Goal: Information Seeking & Learning: Learn about a topic

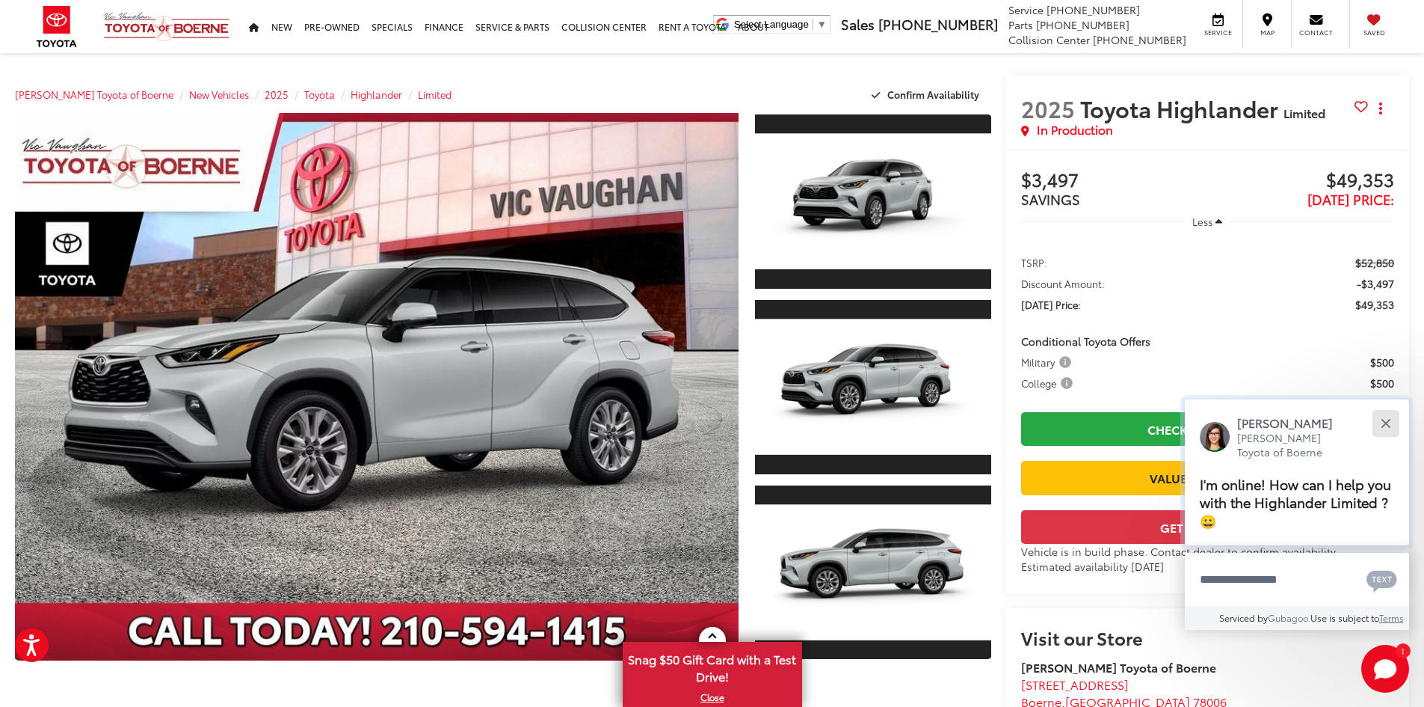
click at [1377, 427] on button "Close" at bounding box center [1386, 423] width 32 height 32
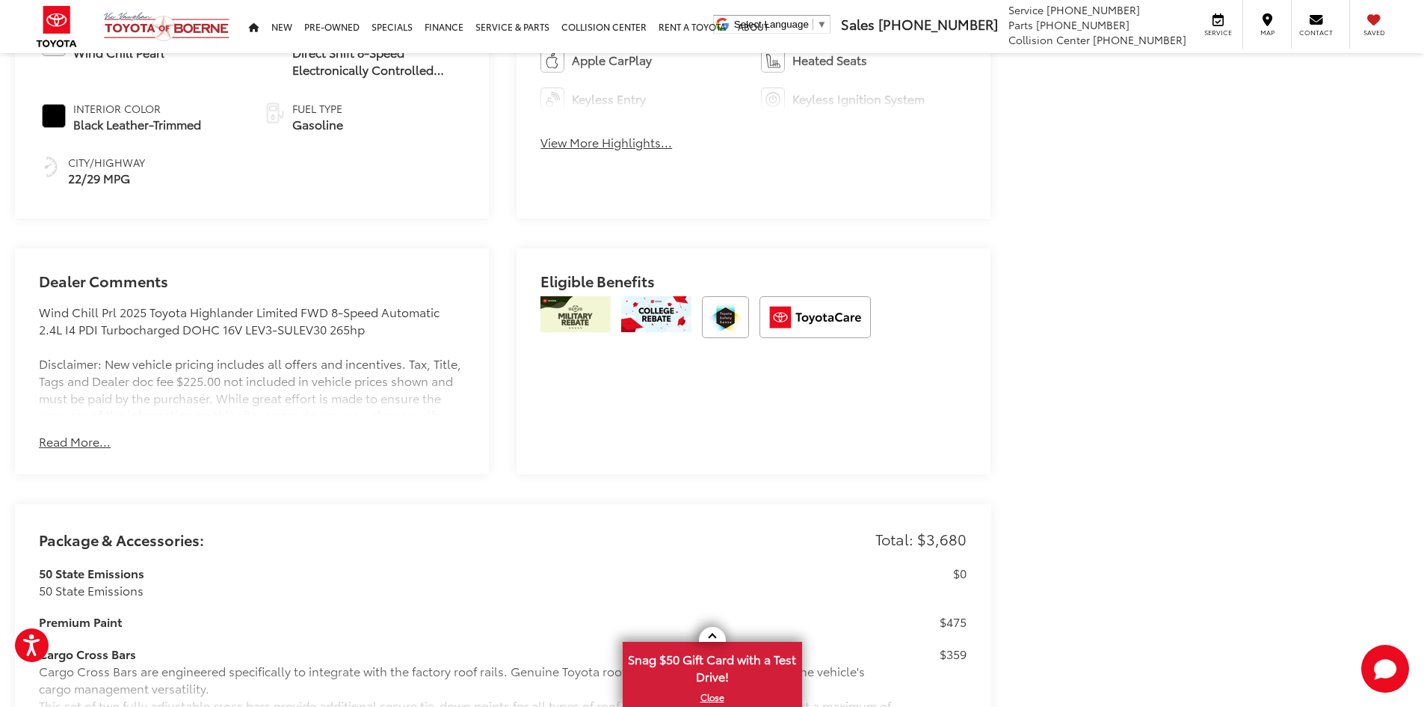
scroll to position [897, 0]
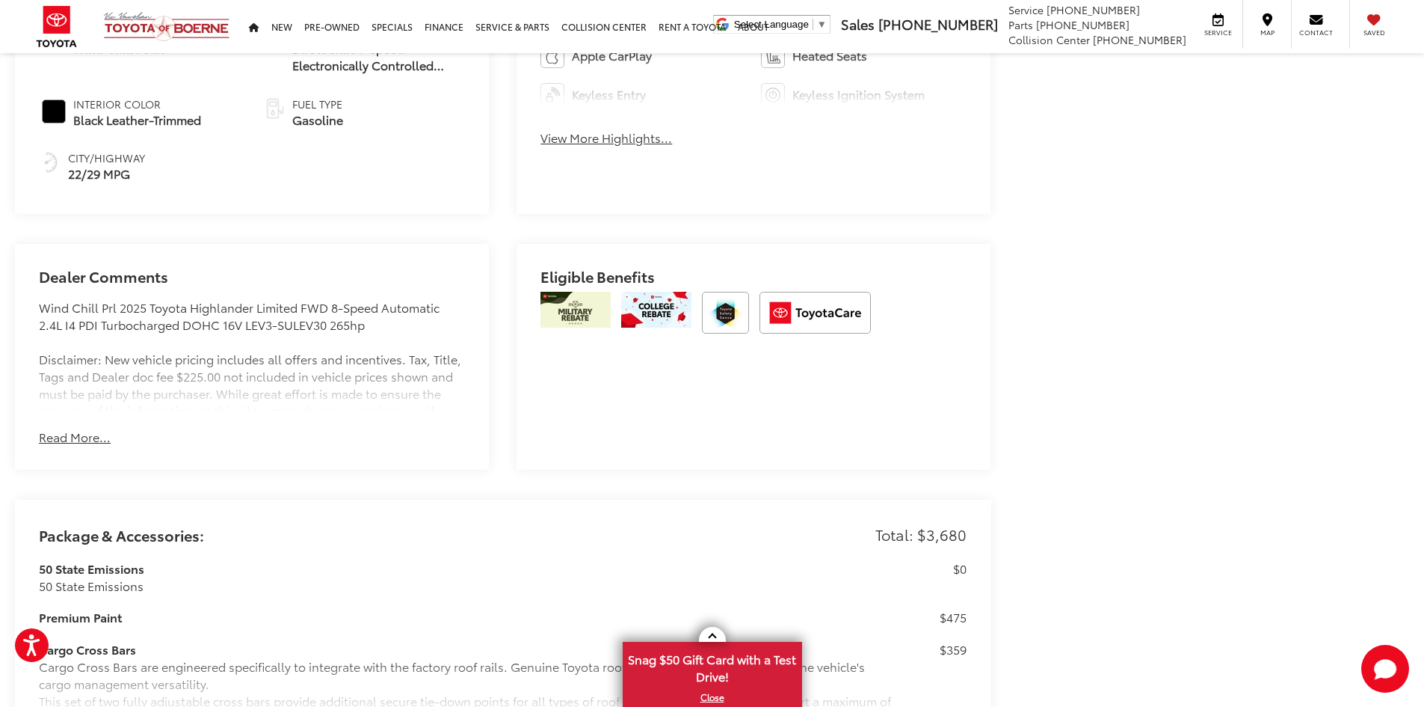
click at [96, 433] on button "Read More..." at bounding box center [75, 436] width 72 height 17
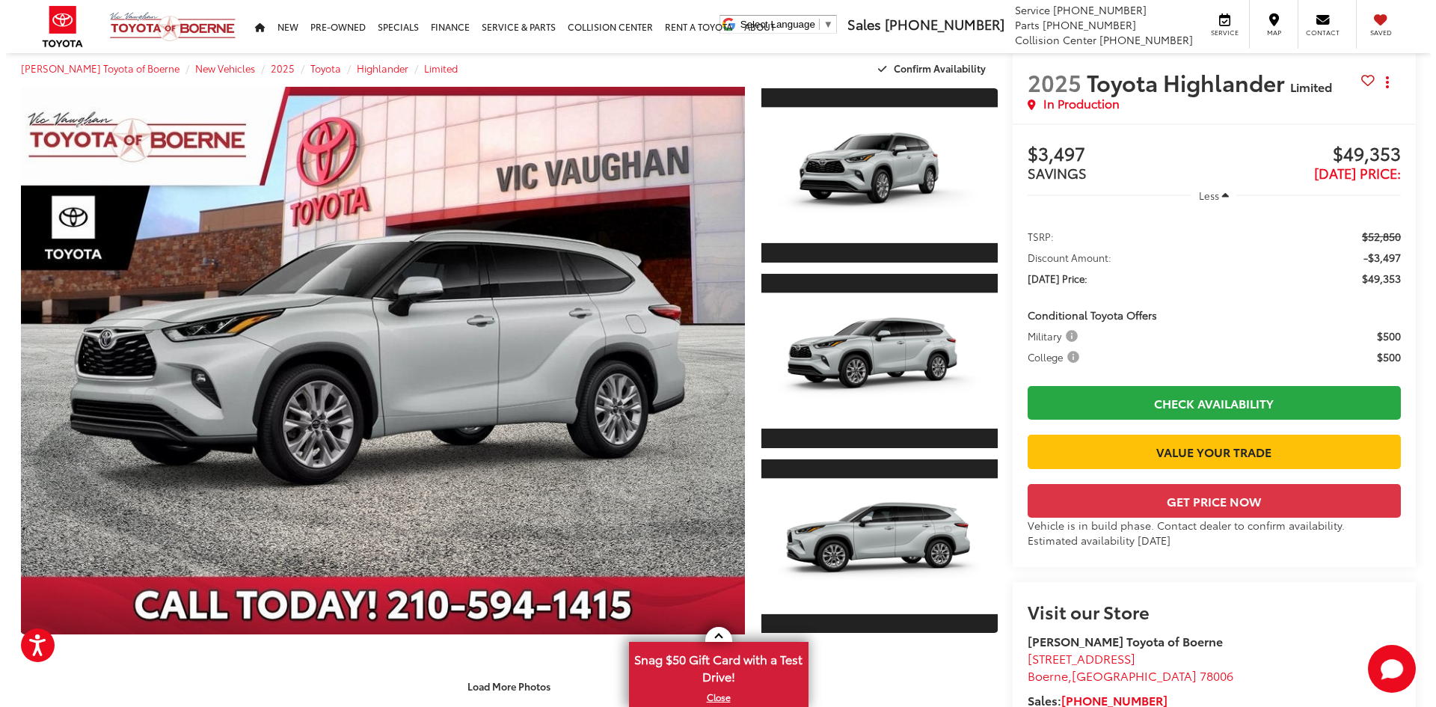
scroll to position [0, 0]
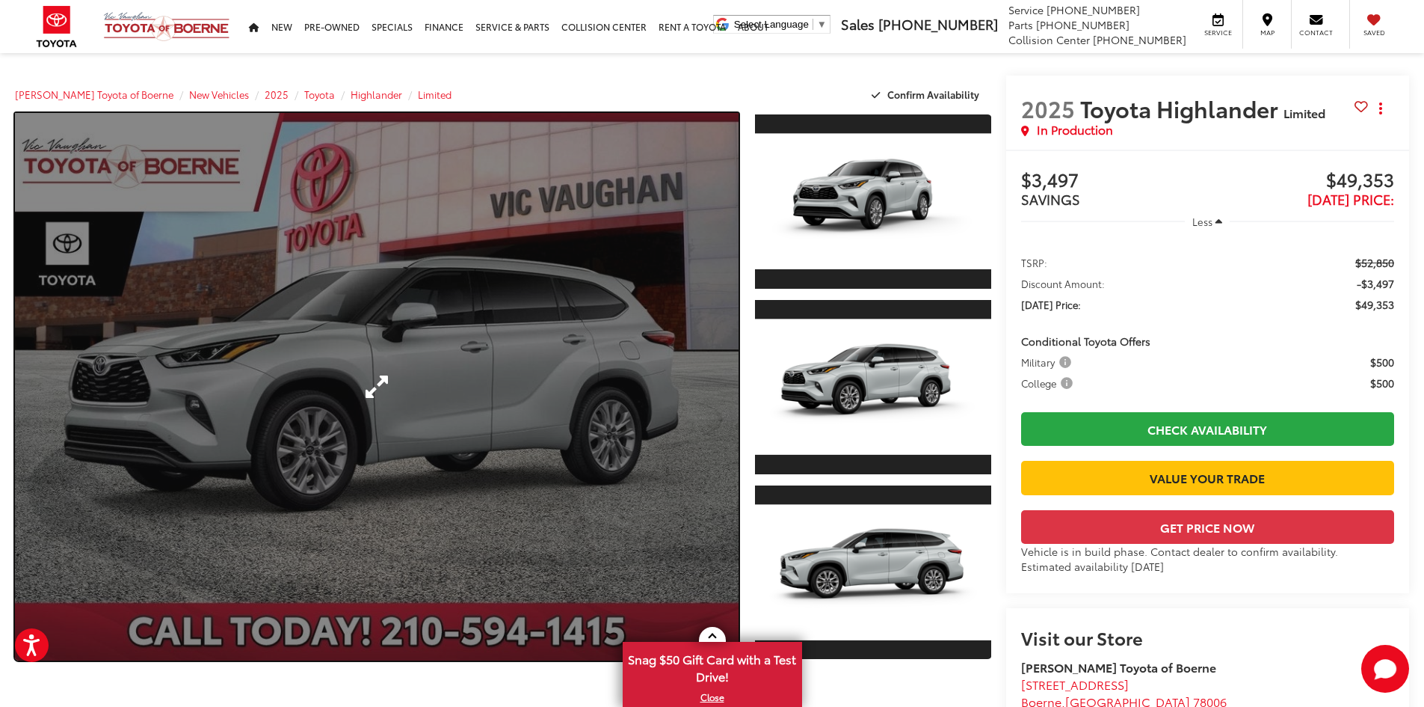
click at [395, 535] on link "Expand Photo 0" at bounding box center [377, 386] width 724 height 547
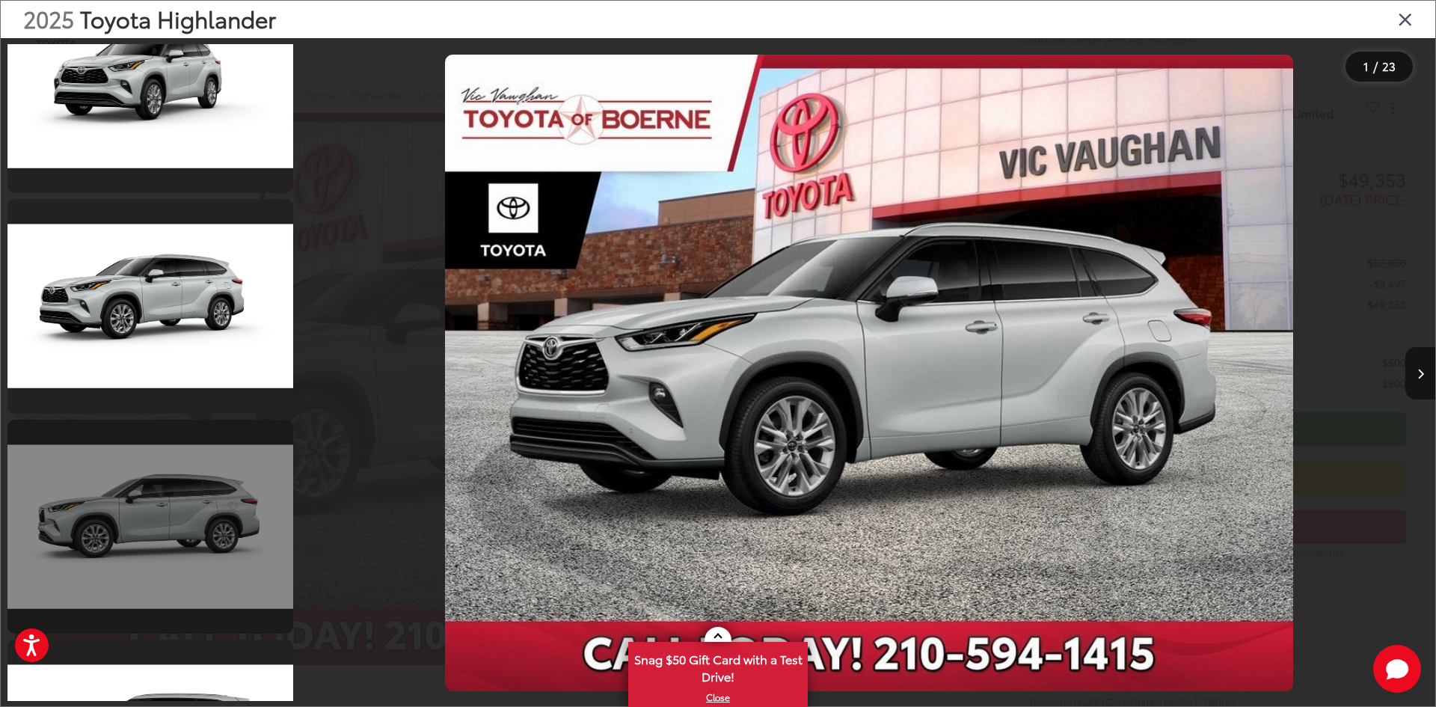
scroll to position [299, 0]
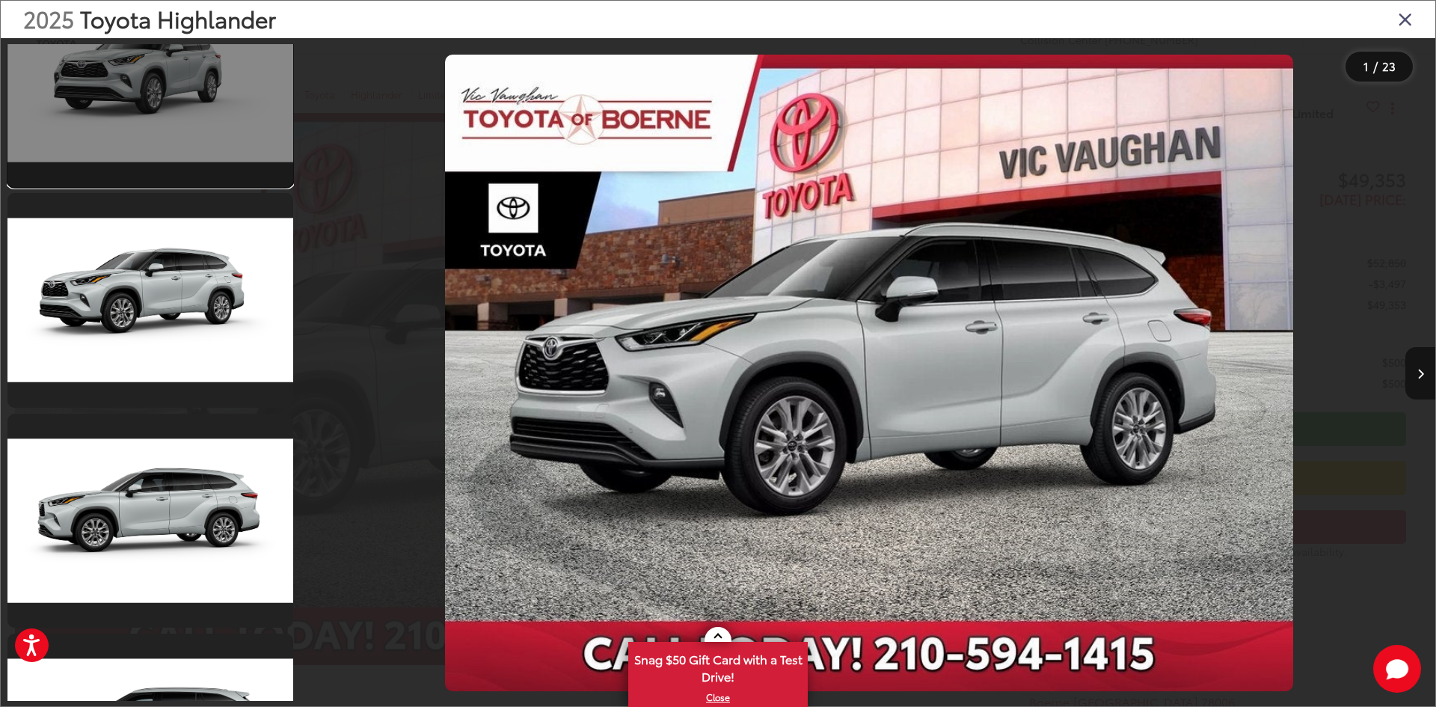
click at [227, 148] on link at bounding box center [150, 80] width 286 height 214
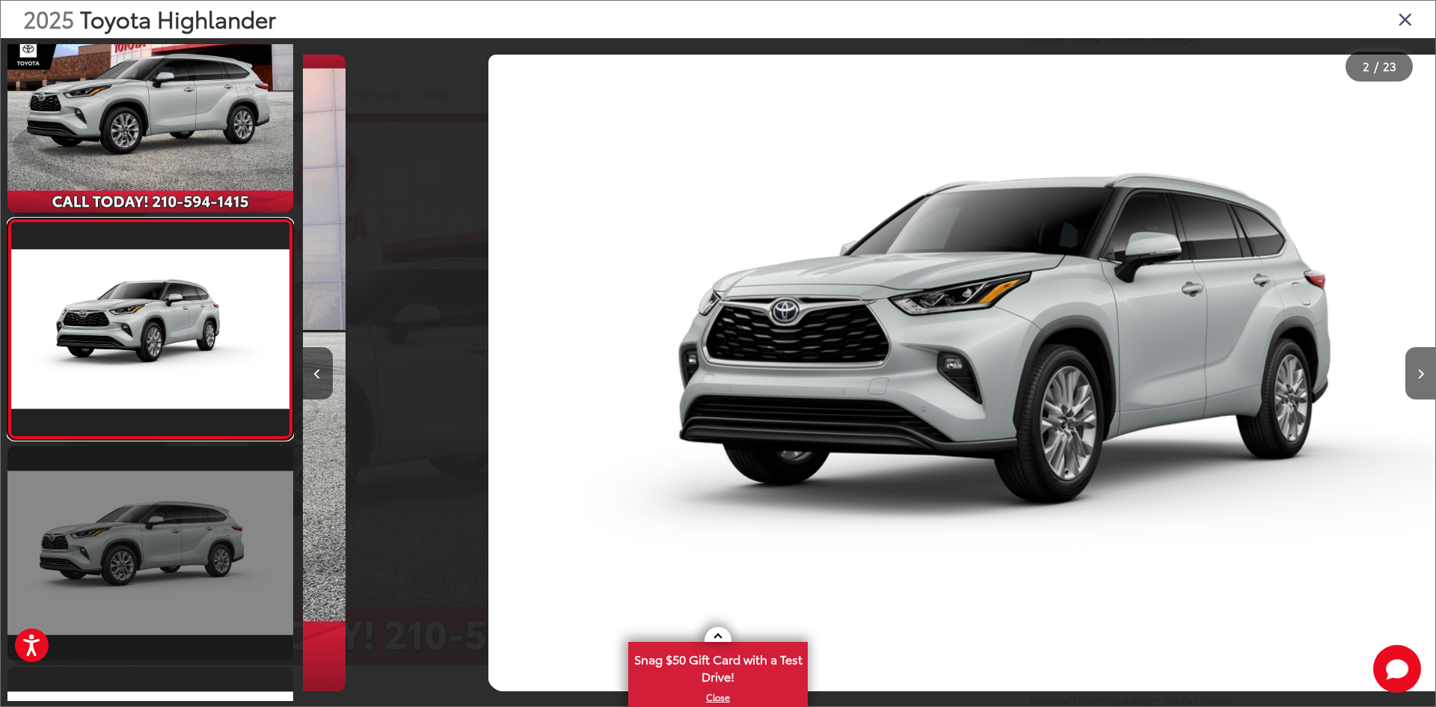
scroll to position [0, 1132]
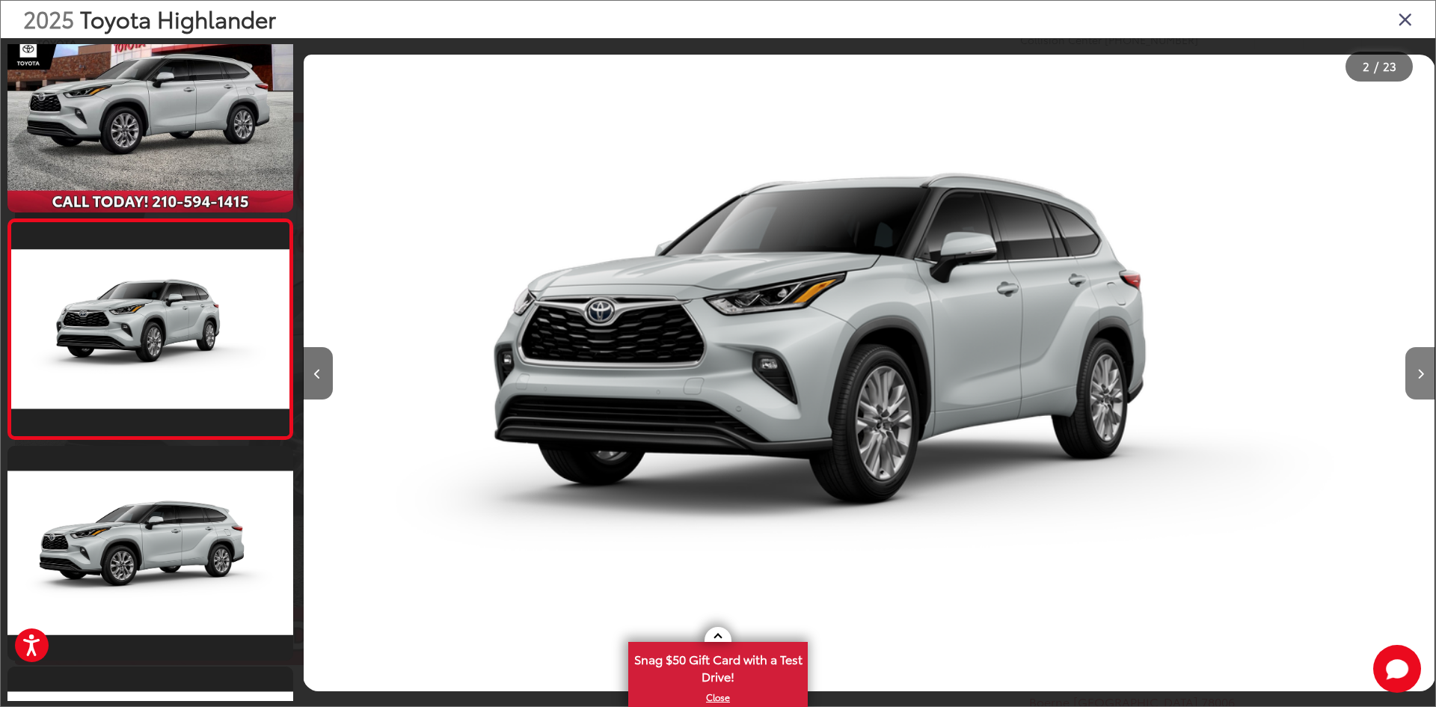
click at [1422, 381] on button "Next image" at bounding box center [1420, 373] width 30 height 52
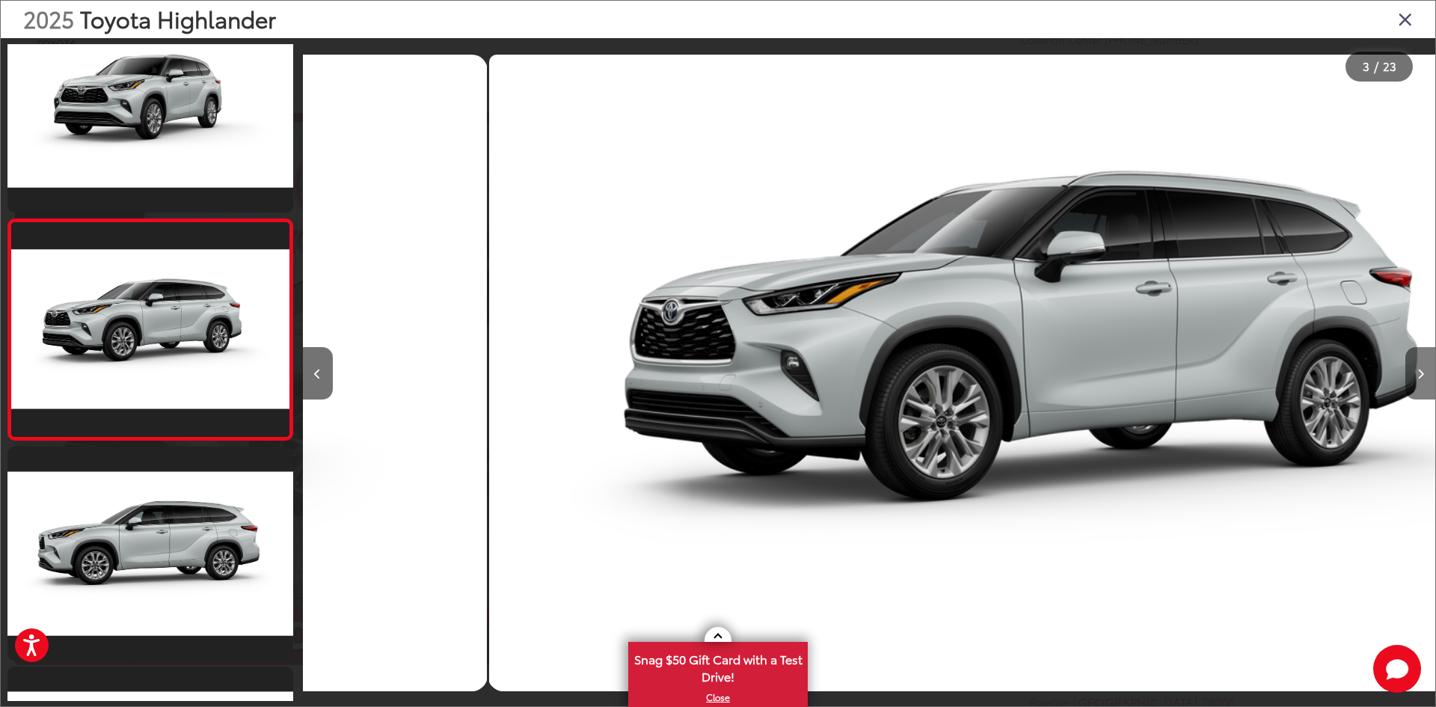
scroll to position [0, 2265]
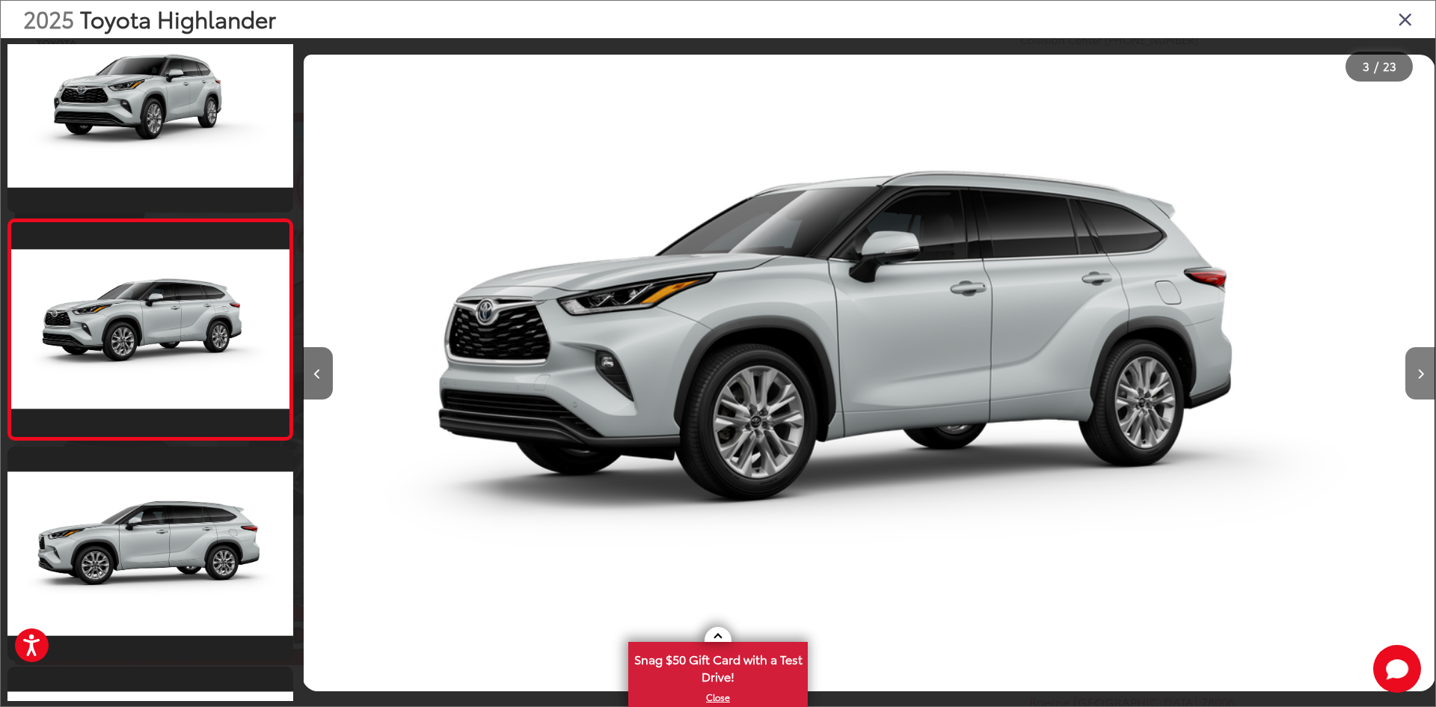
click at [1422, 381] on button "Next image" at bounding box center [1420, 373] width 30 height 52
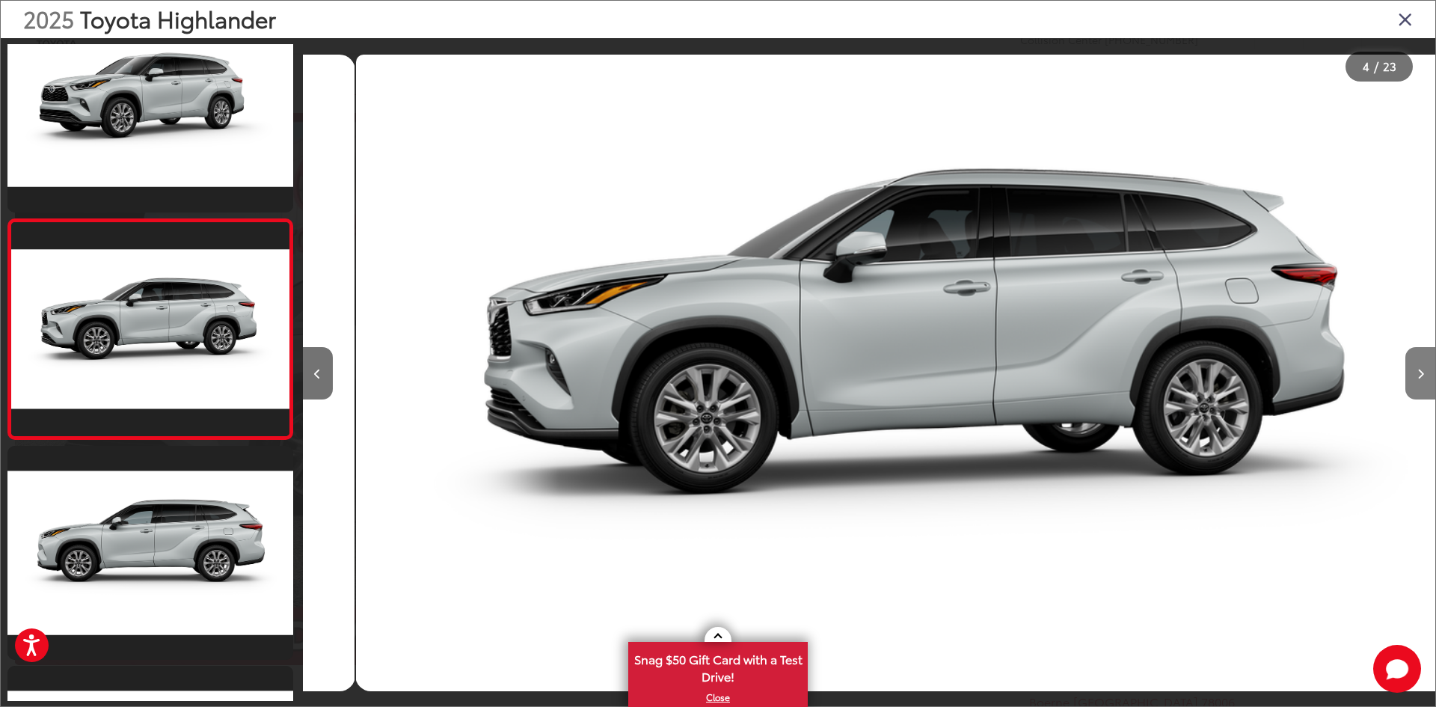
scroll to position [0, 3397]
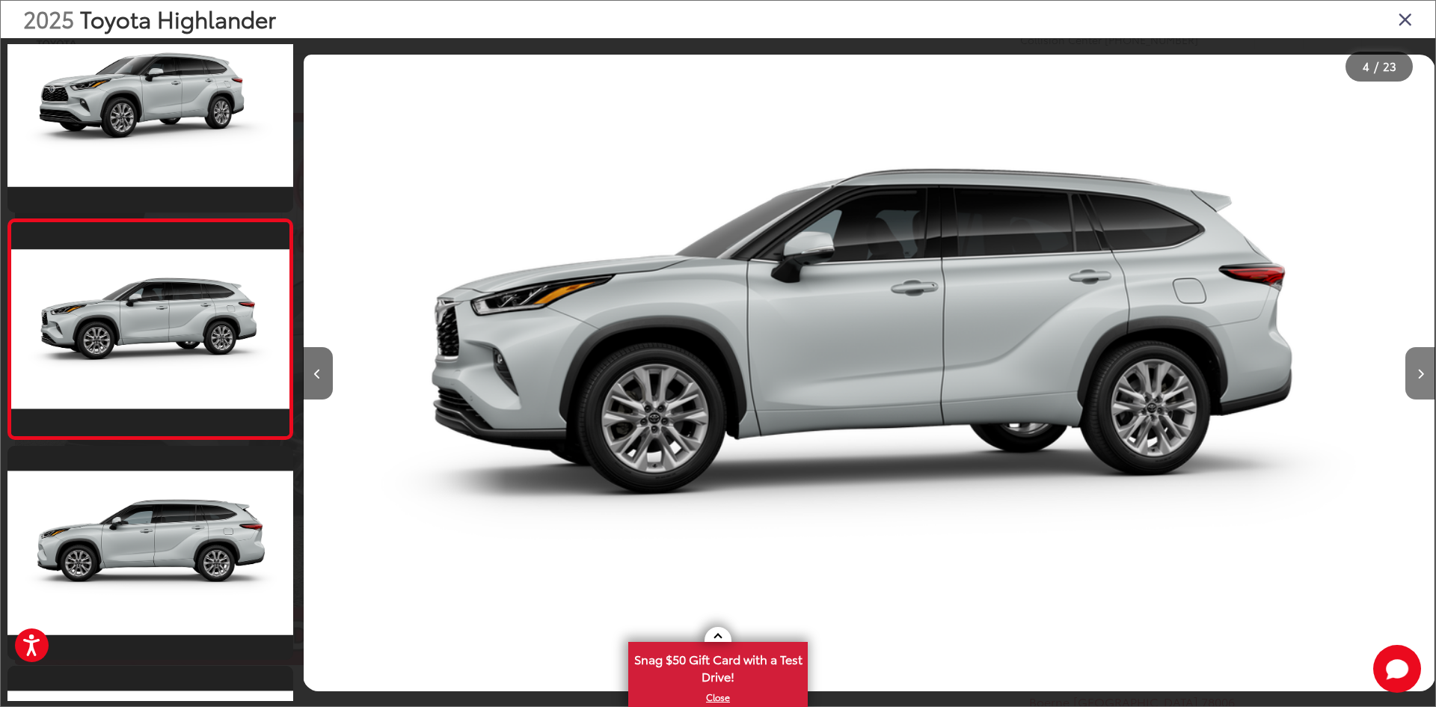
click at [1422, 381] on button "Next image" at bounding box center [1420, 373] width 30 height 52
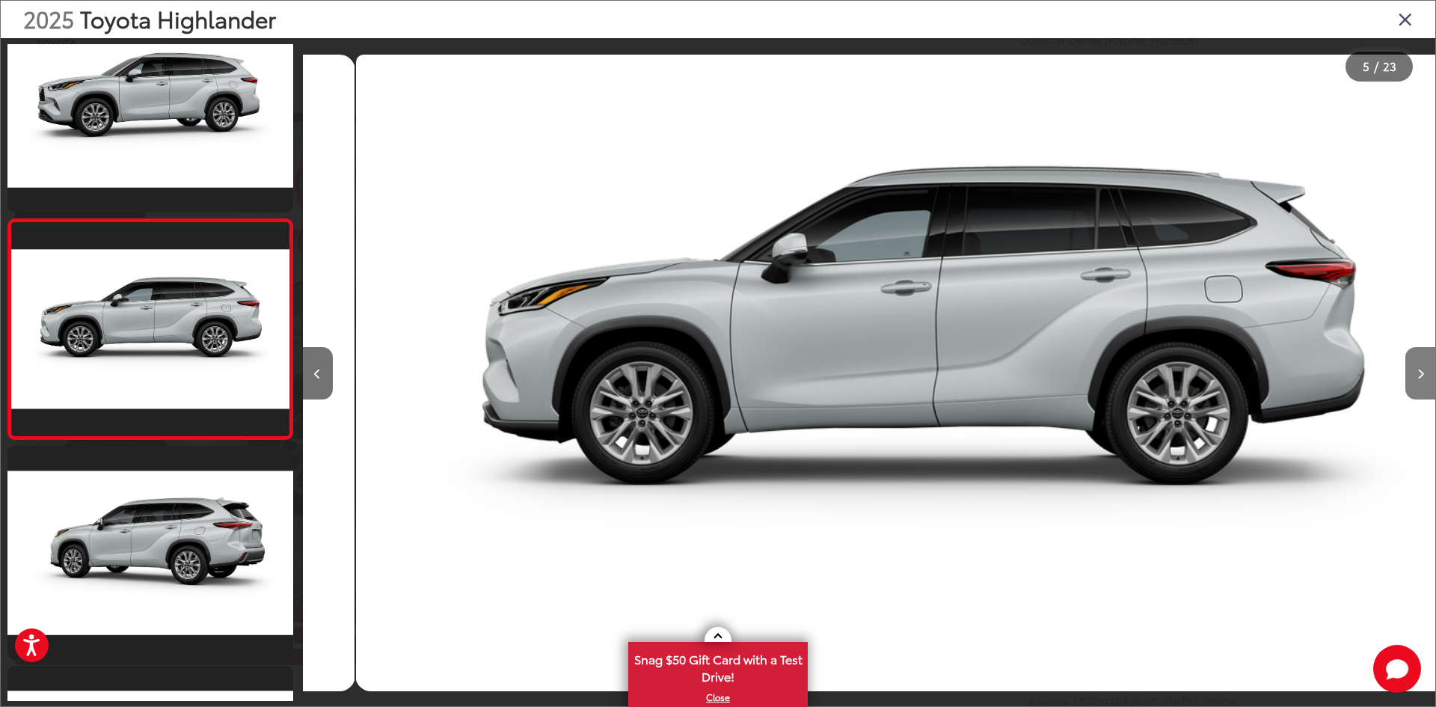
scroll to position [0, 4530]
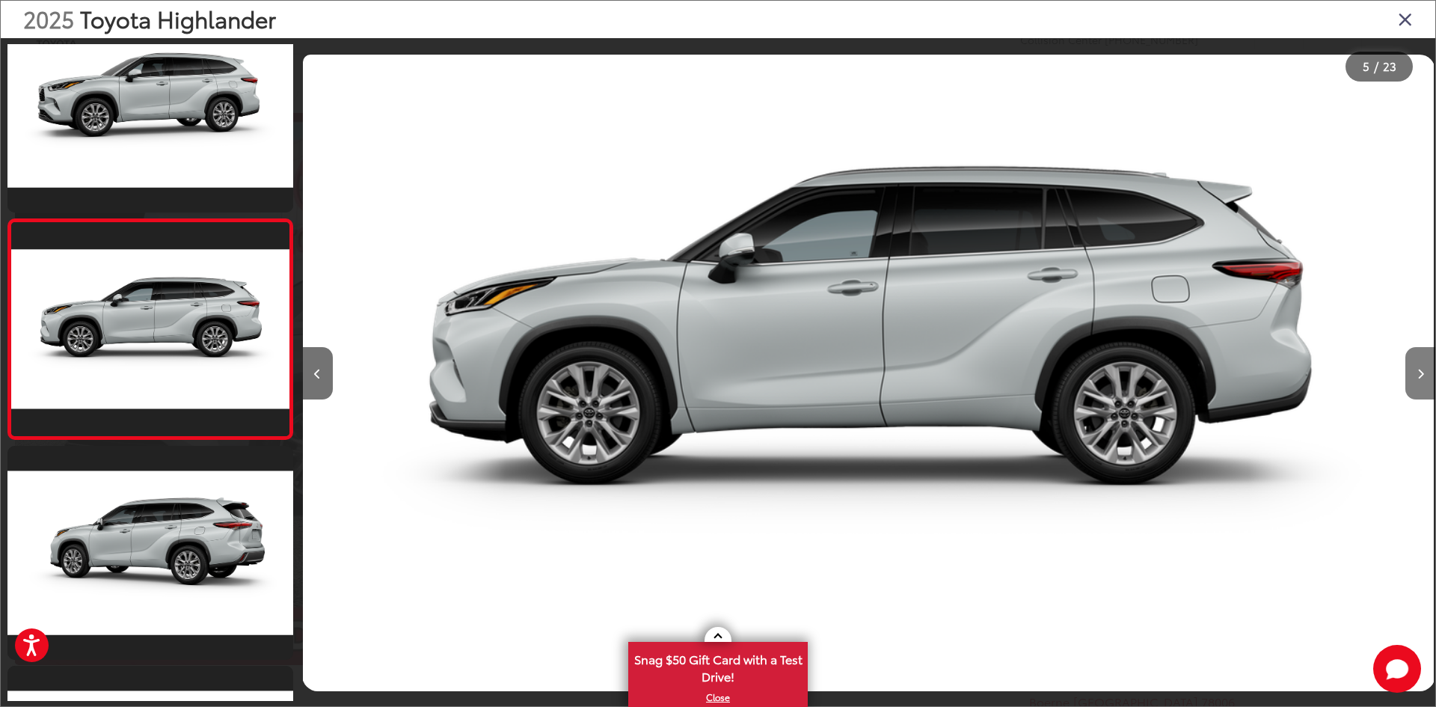
click at [1422, 381] on button "Next image" at bounding box center [1420, 373] width 30 height 52
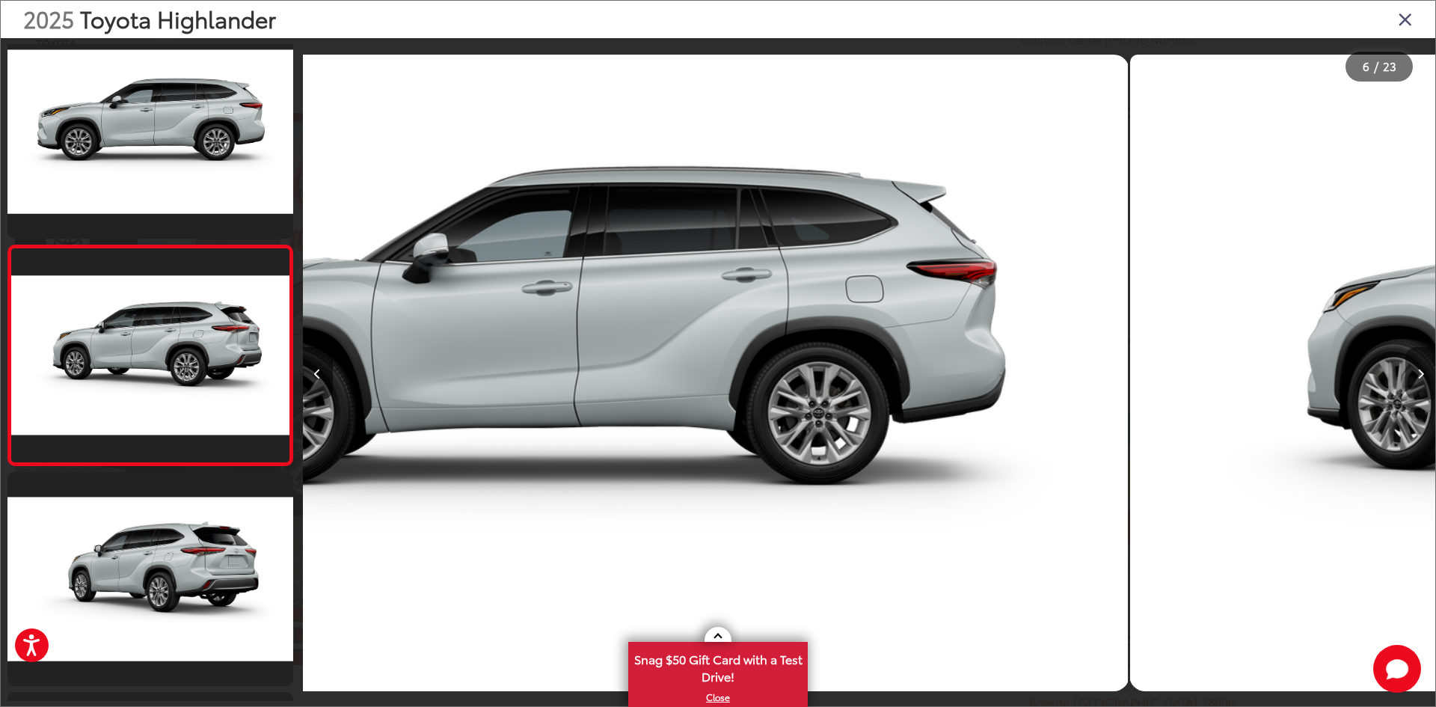
scroll to position [926, 0]
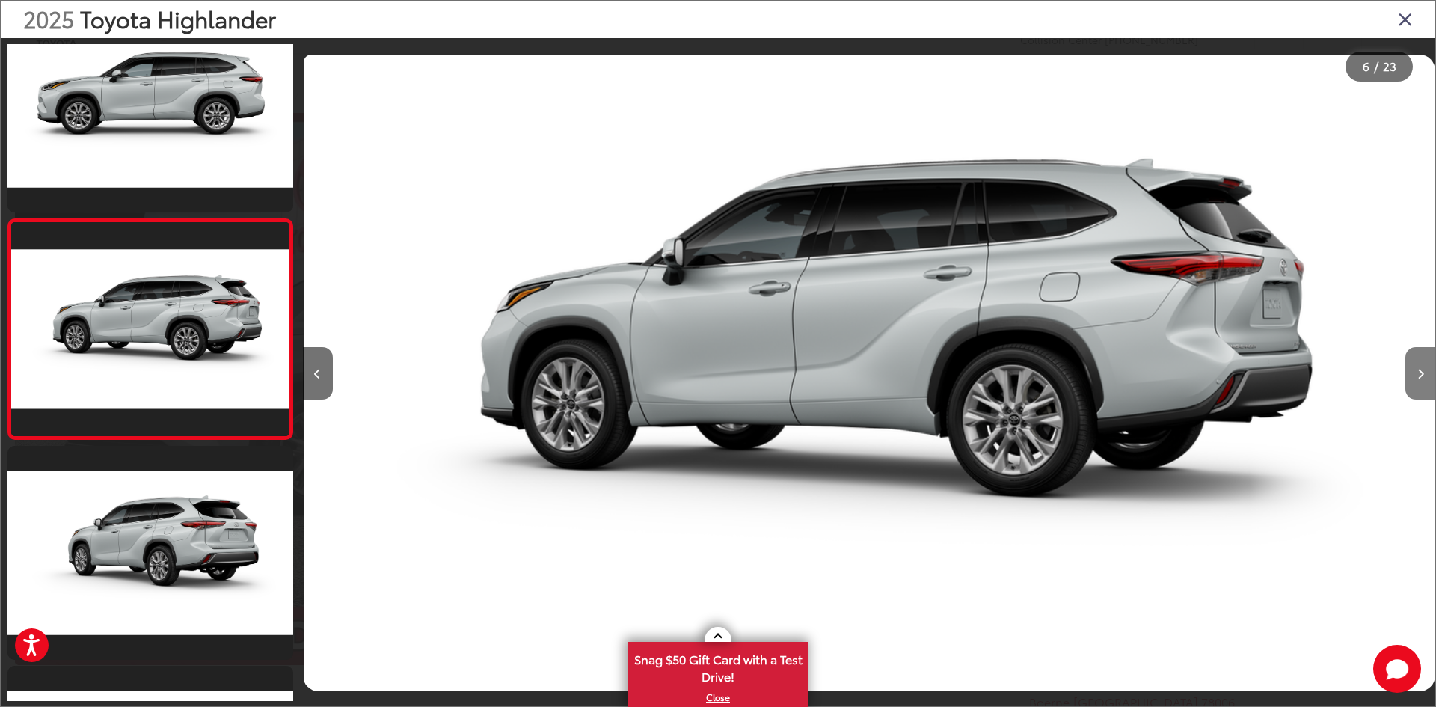
click at [1422, 381] on button "Next image" at bounding box center [1420, 373] width 30 height 52
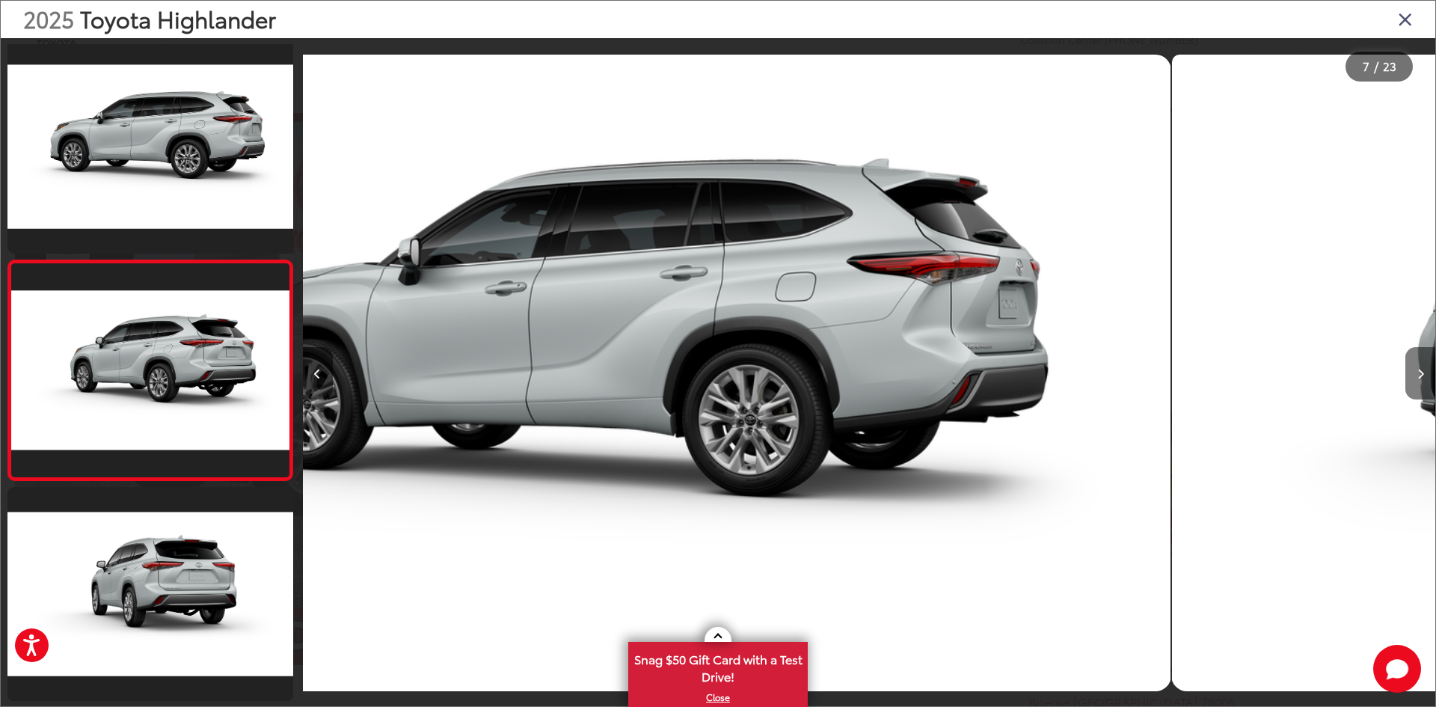
scroll to position [0, 0]
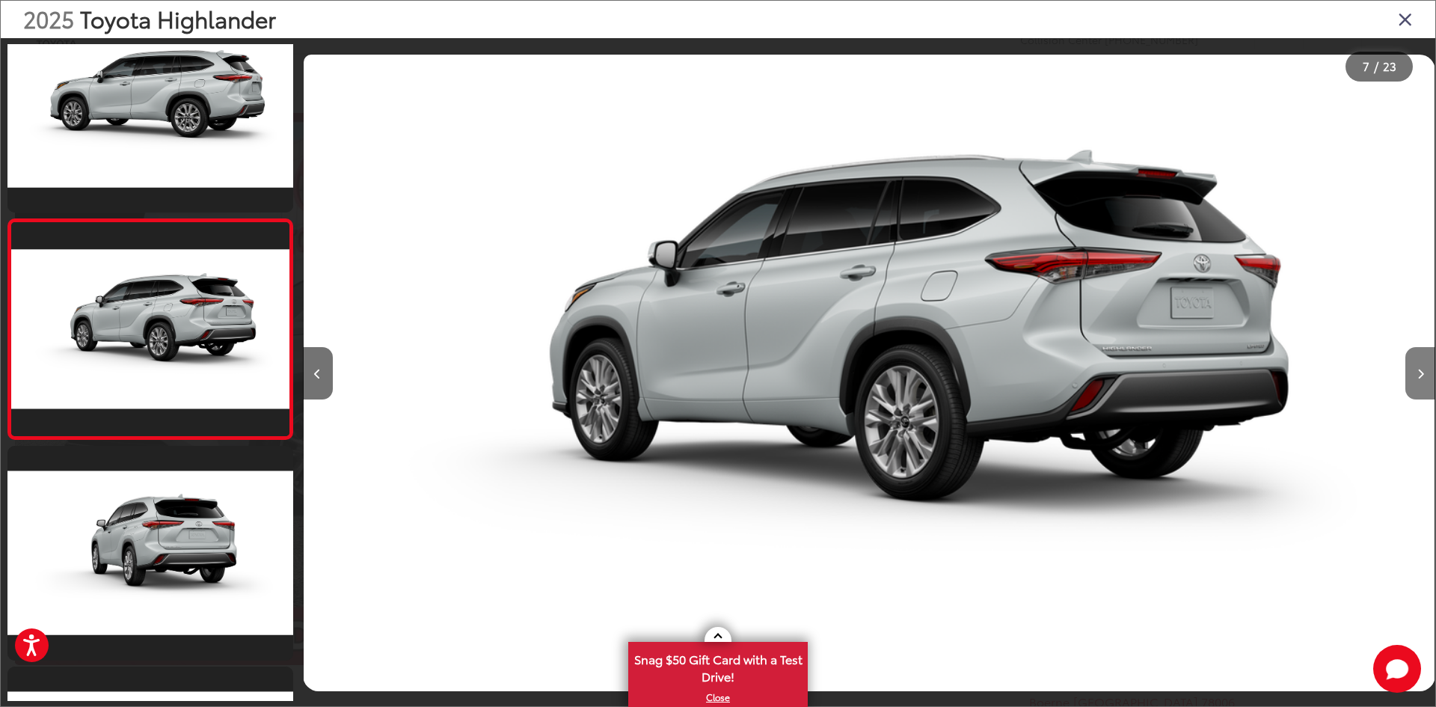
click at [1422, 381] on button "Next image" at bounding box center [1420, 373] width 30 height 52
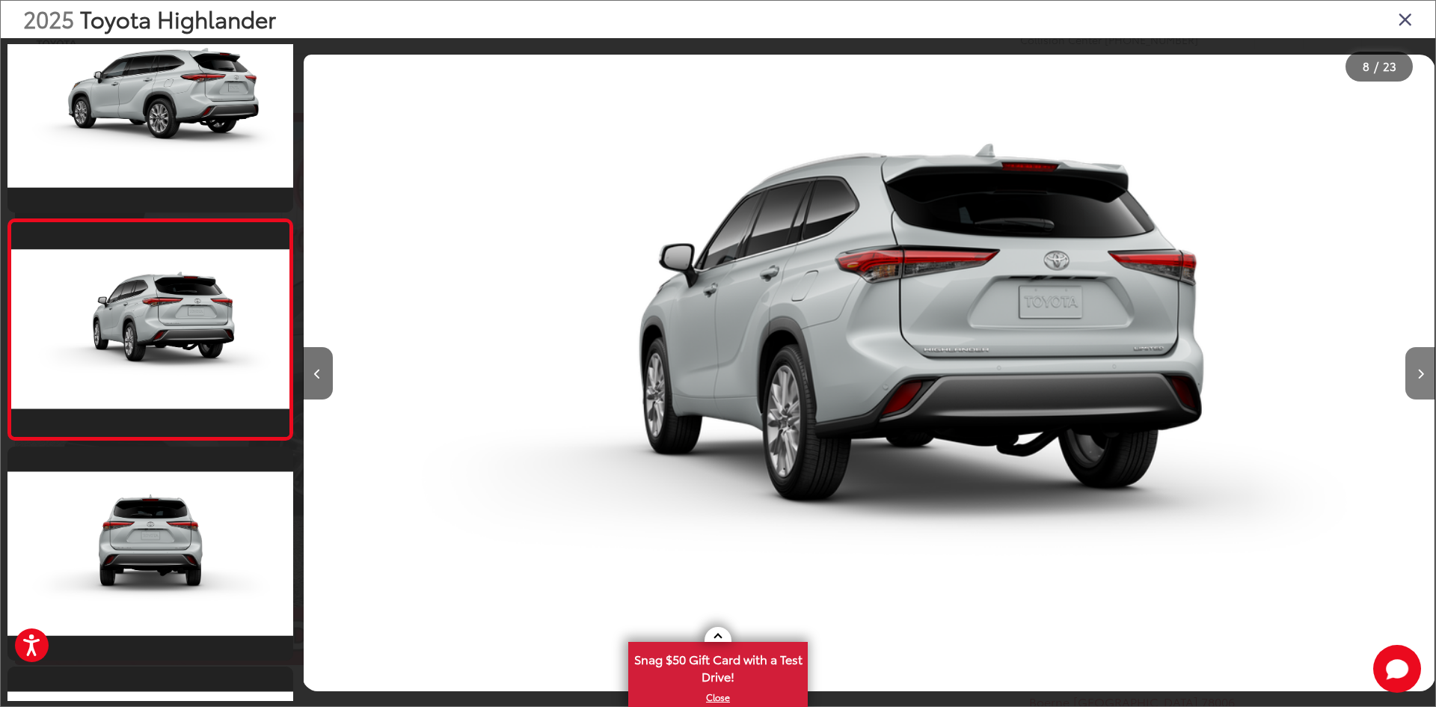
click at [1422, 381] on button "Next image" at bounding box center [1420, 373] width 30 height 52
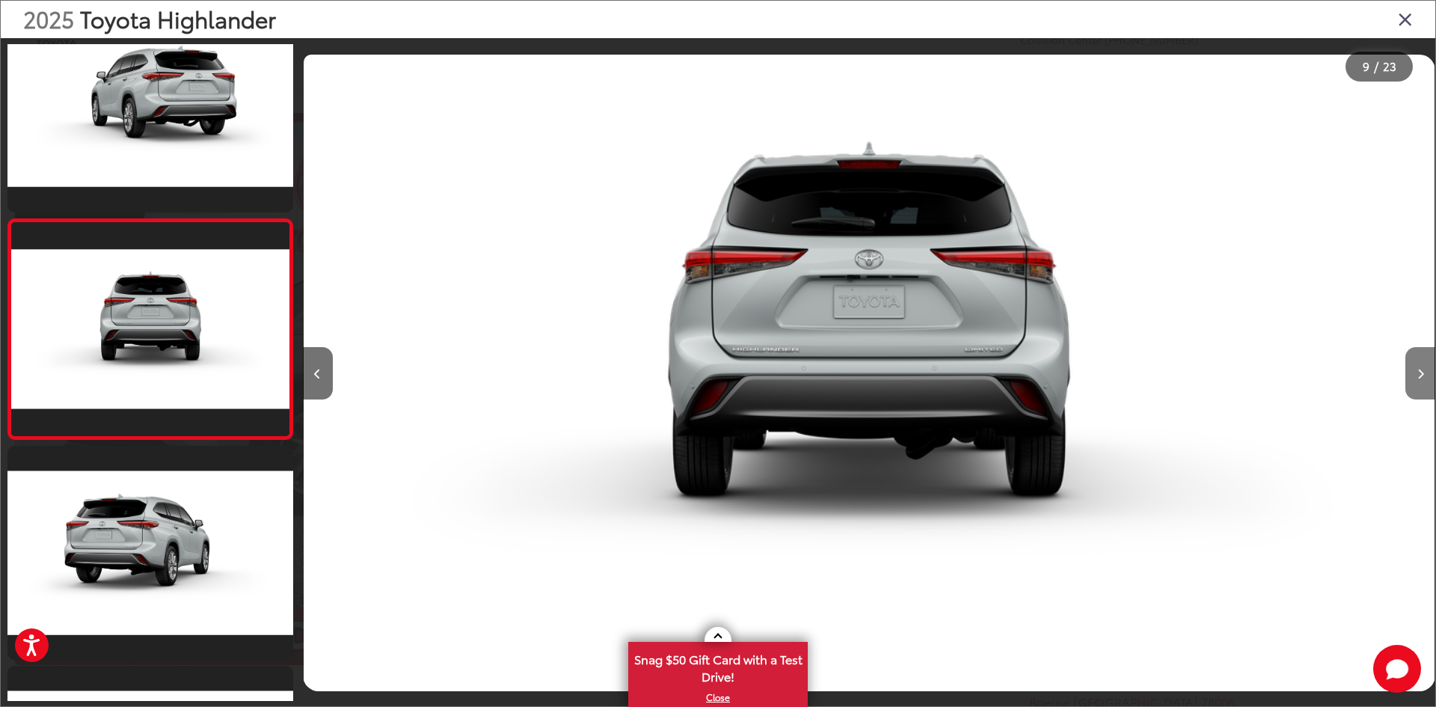
click at [1422, 381] on button "Next image" at bounding box center [1420, 373] width 30 height 52
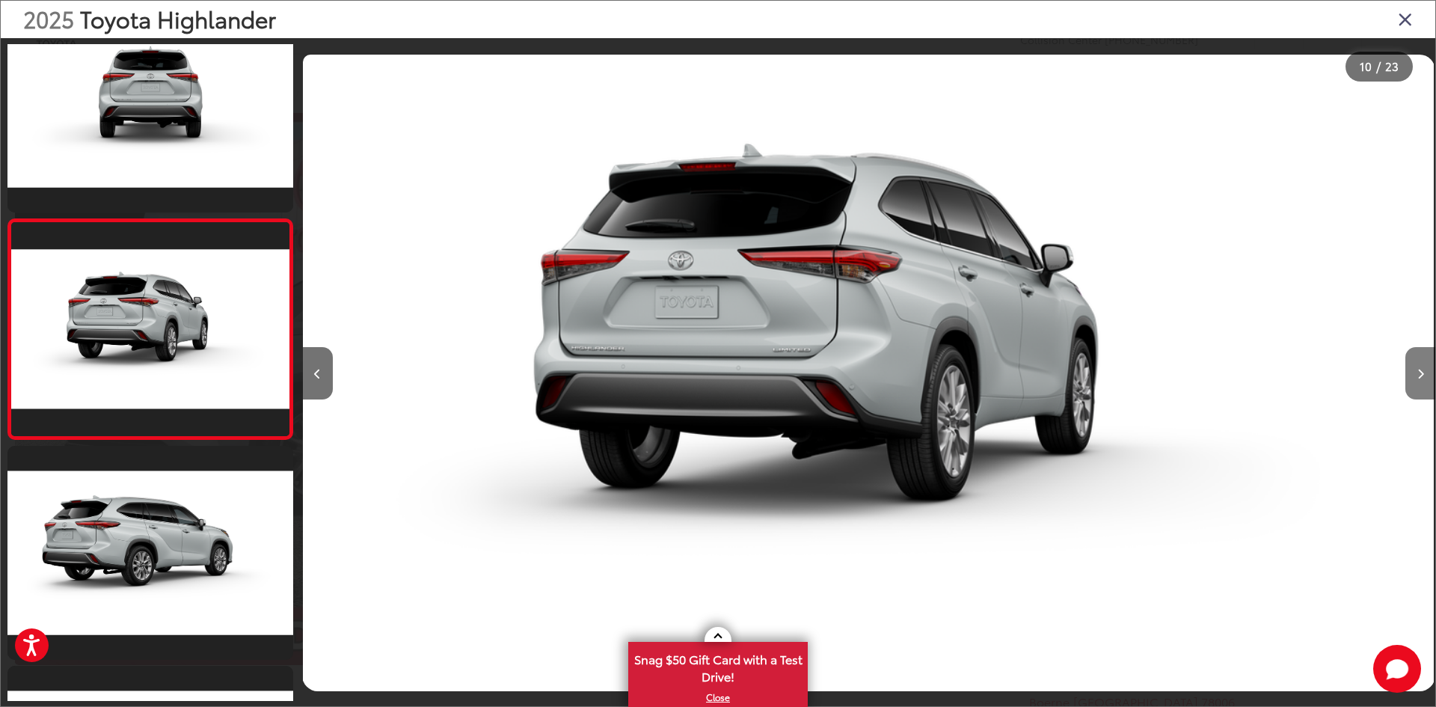
click at [1424, 381] on button "Next image" at bounding box center [1420, 373] width 30 height 52
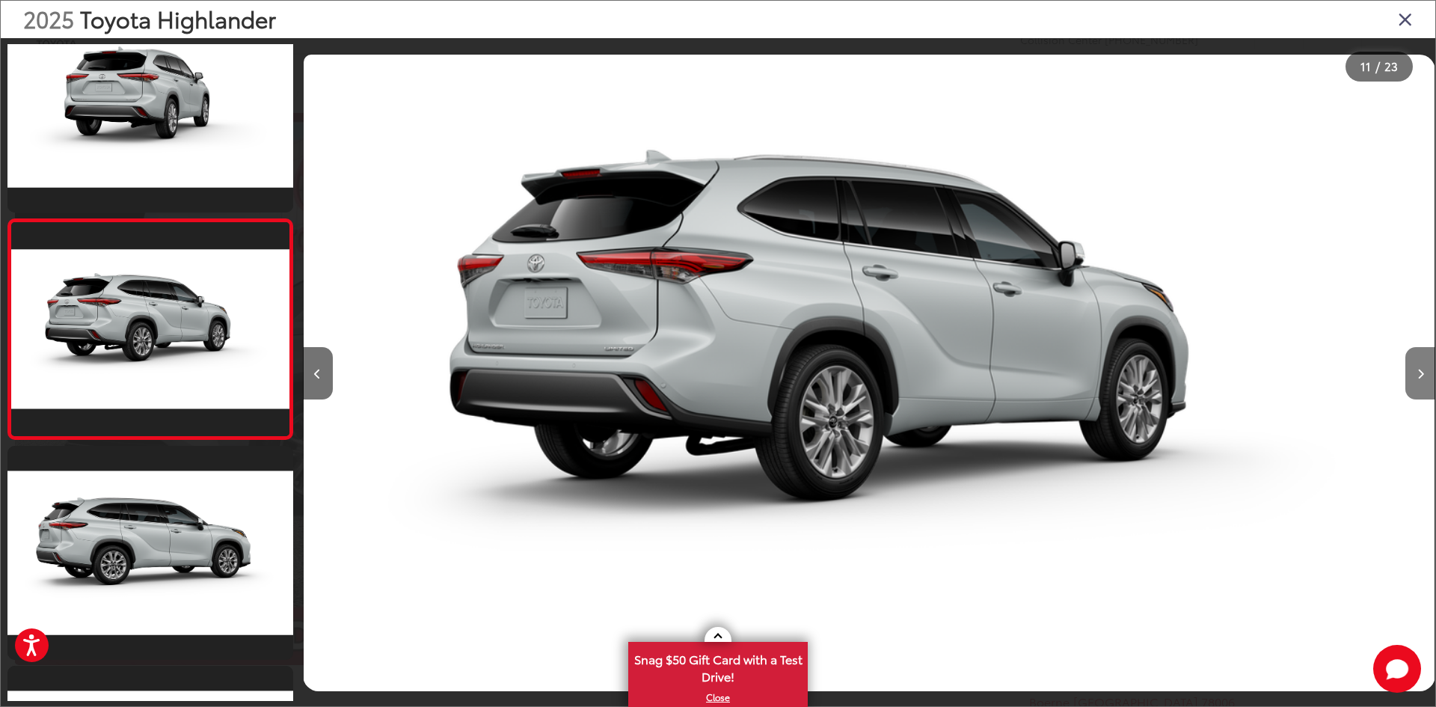
click at [1424, 381] on button "Next image" at bounding box center [1420, 373] width 30 height 52
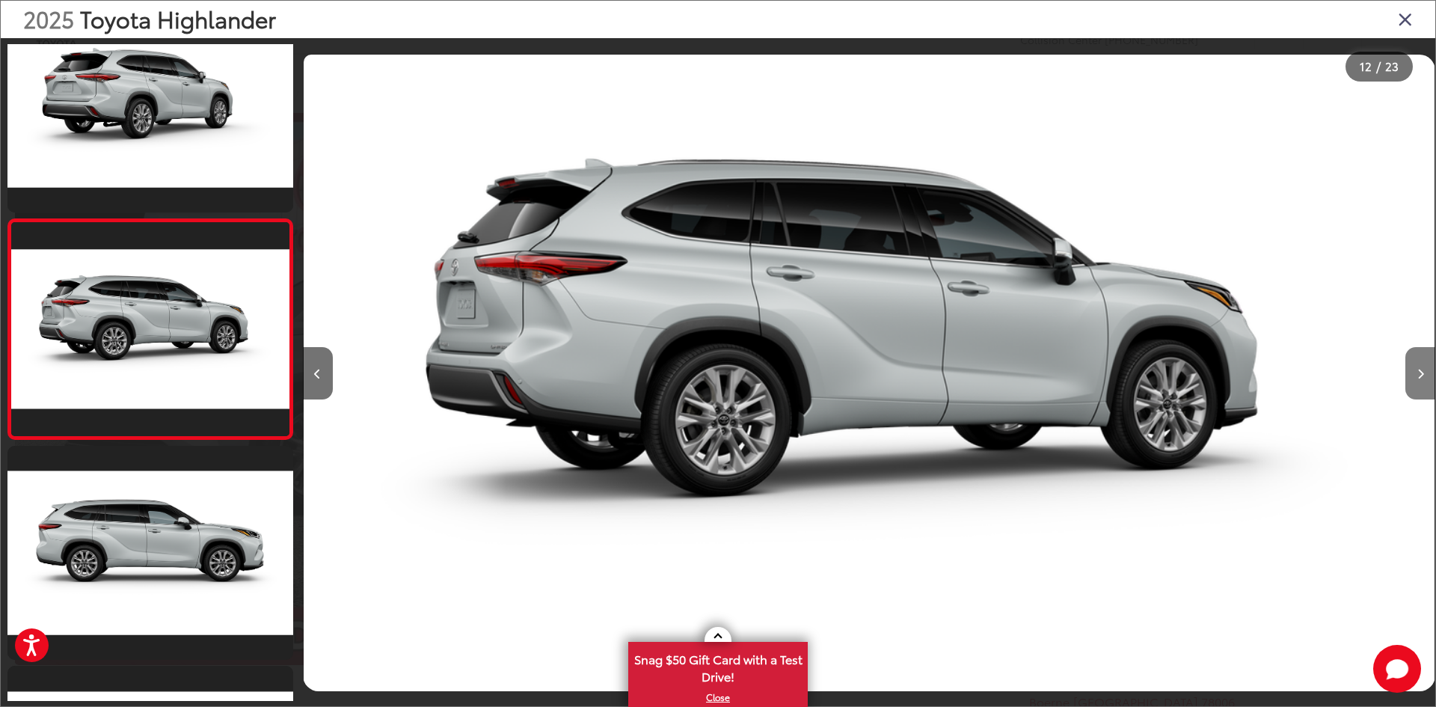
click at [1424, 381] on button "Next image" at bounding box center [1420, 373] width 30 height 52
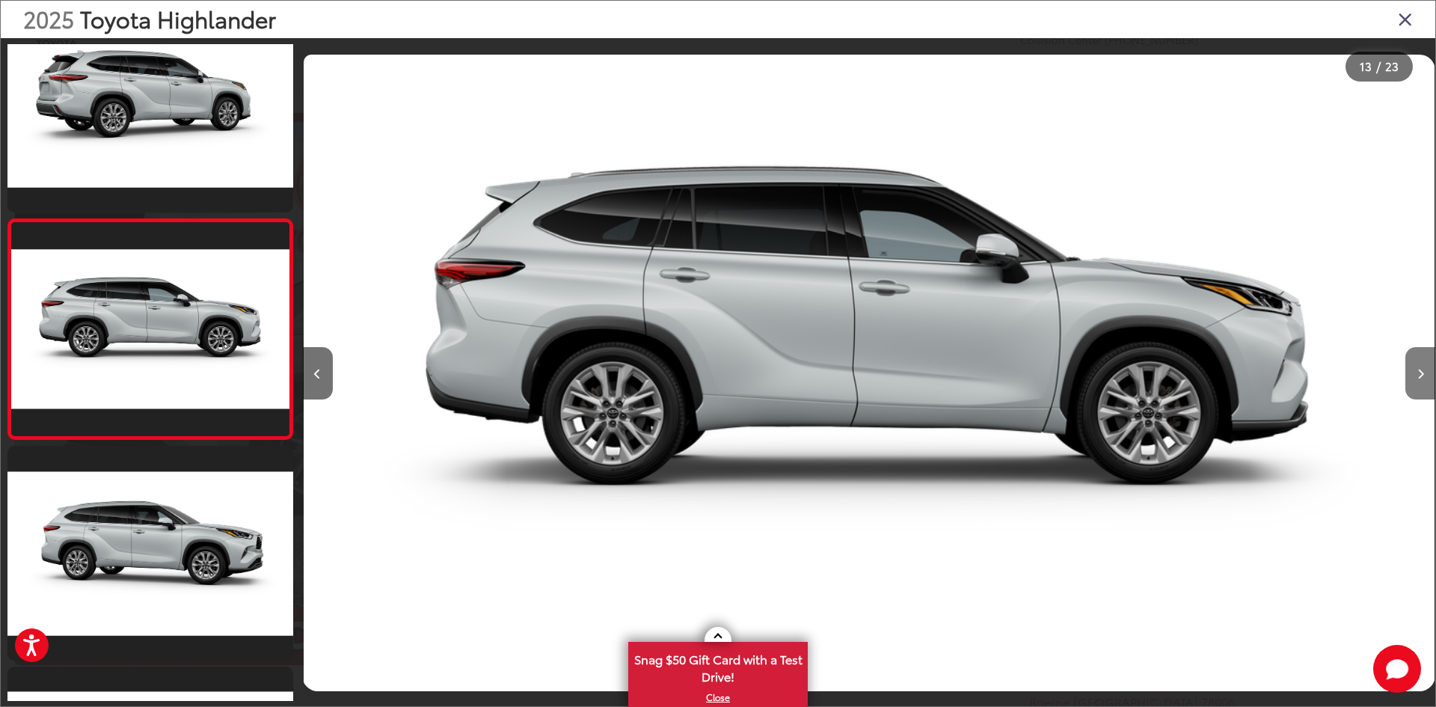
click at [1424, 381] on button "Next image" at bounding box center [1420, 373] width 30 height 52
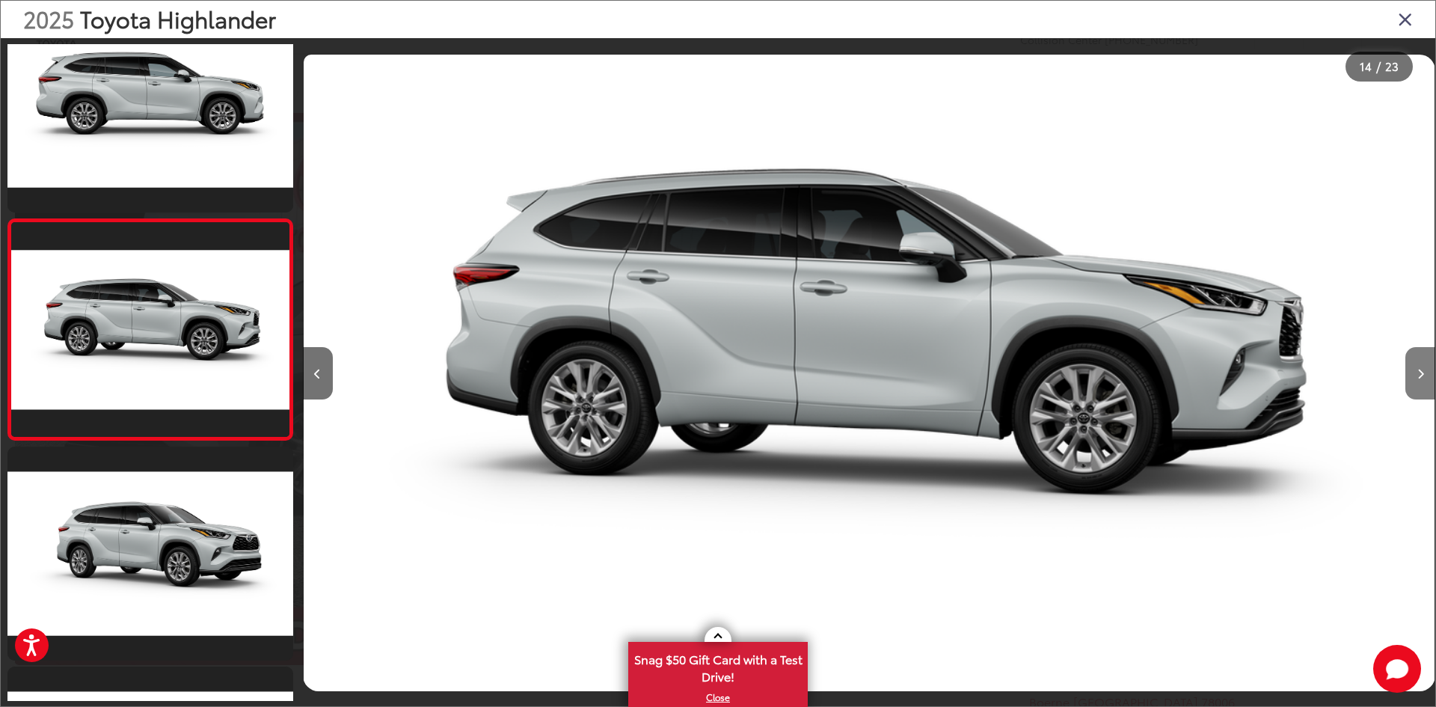
click at [1424, 381] on button "Next image" at bounding box center [1420, 373] width 30 height 52
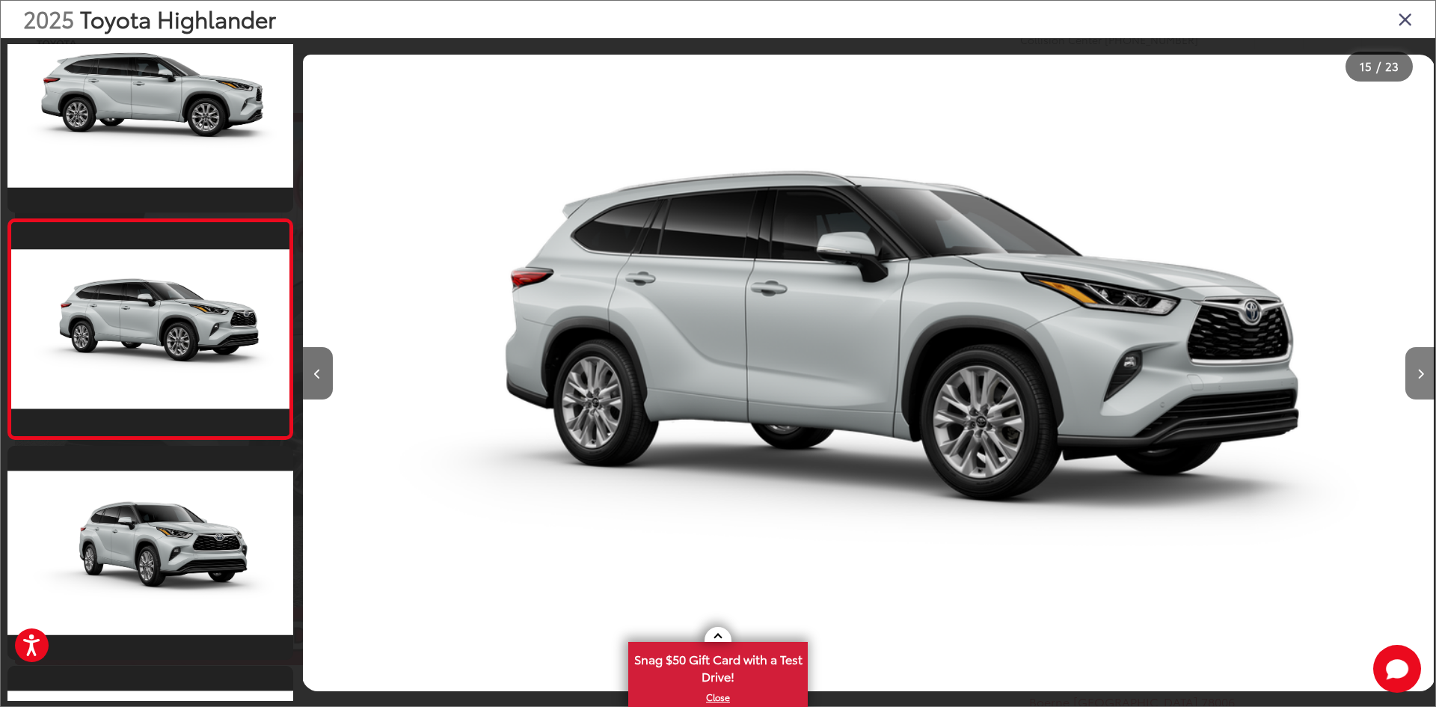
click at [1424, 381] on button "Next image" at bounding box center [1420, 373] width 30 height 52
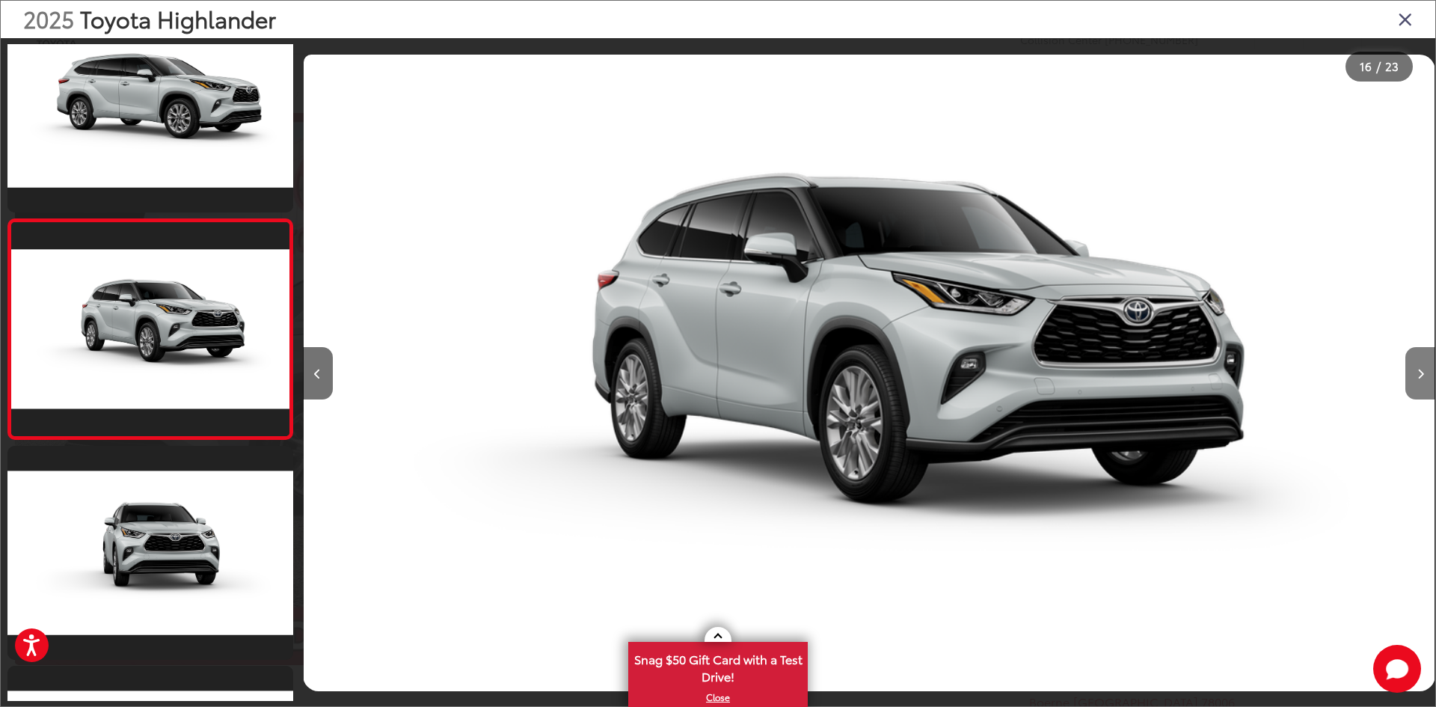
click at [1424, 381] on button "Next image" at bounding box center [1420, 373] width 30 height 52
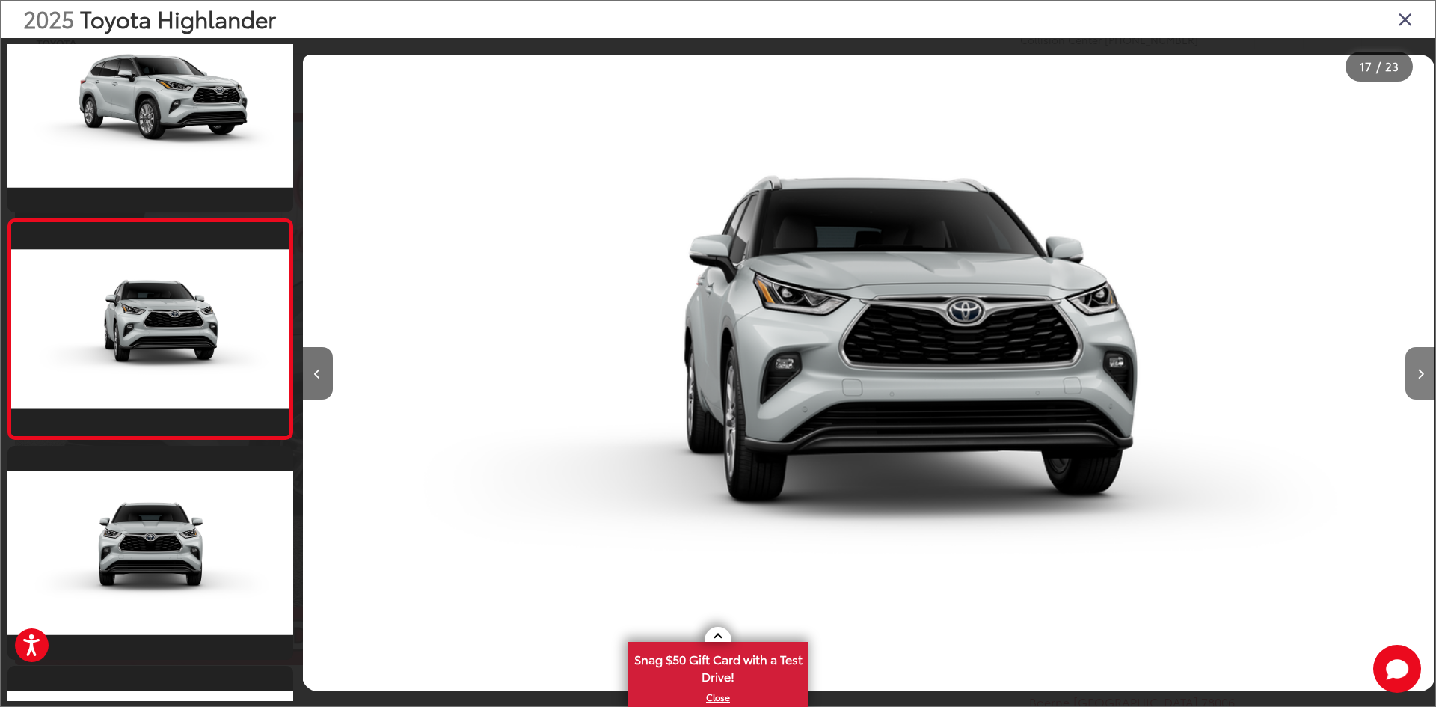
click at [1424, 381] on button "Next image" at bounding box center [1420, 373] width 30 height 52
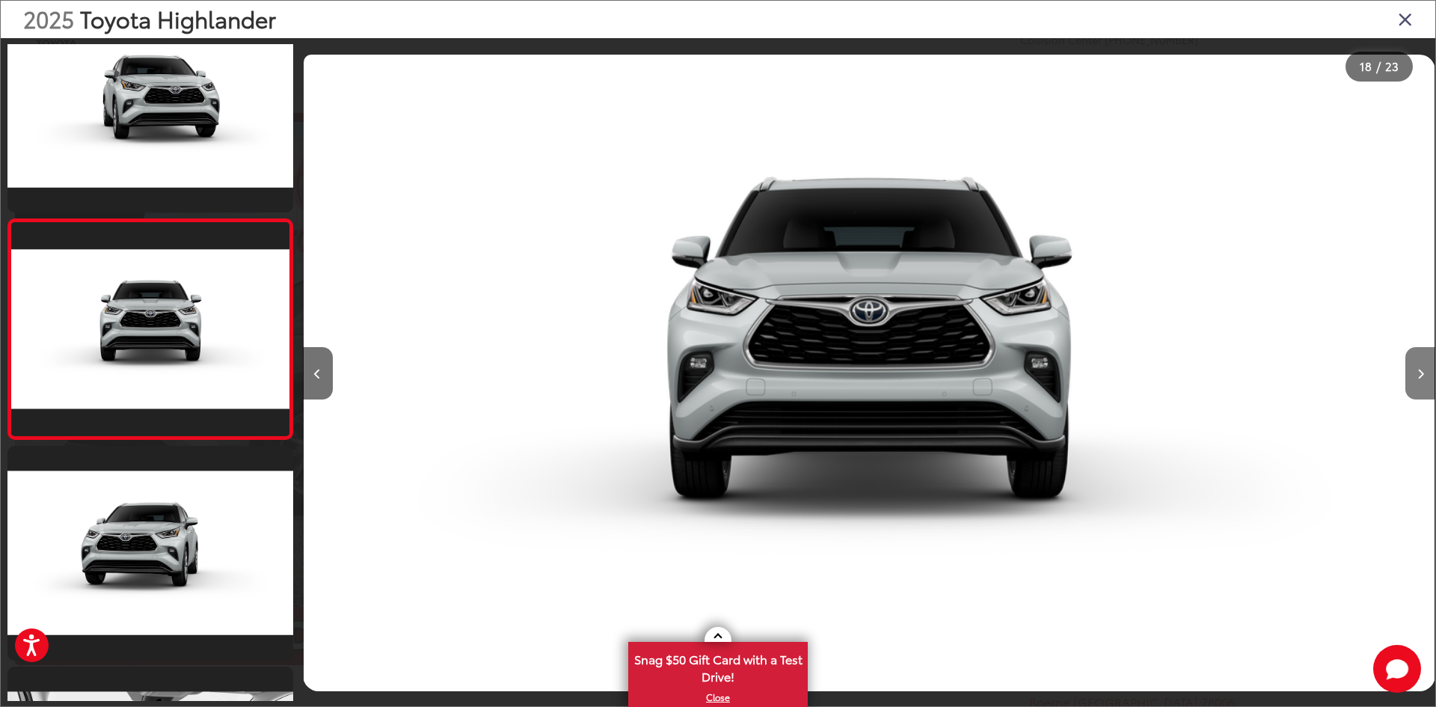
click at [1424, 381] on button "Next image" at bounding box center [1420, 373] width 30 height 52
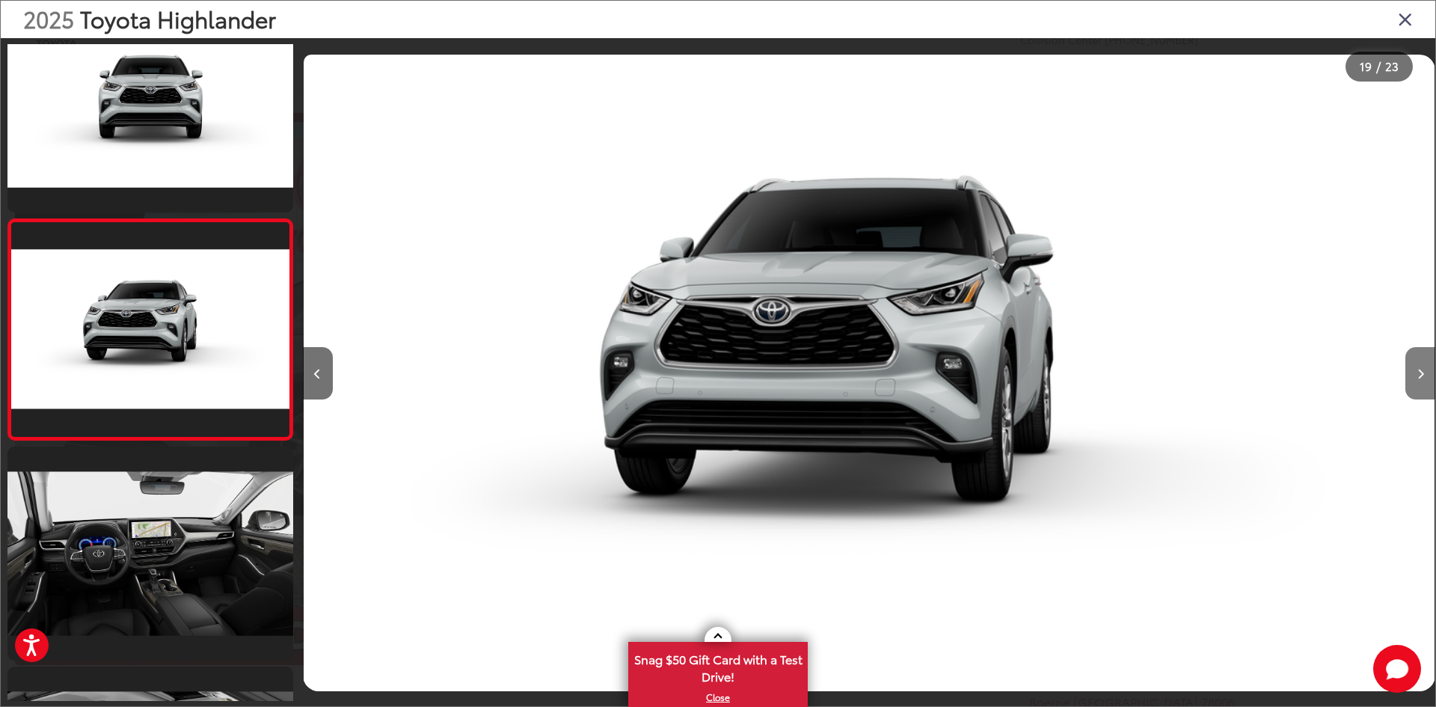
click at [1424, 381] on button "Next image" at bounding box center [1420, 373] width 30 height 52
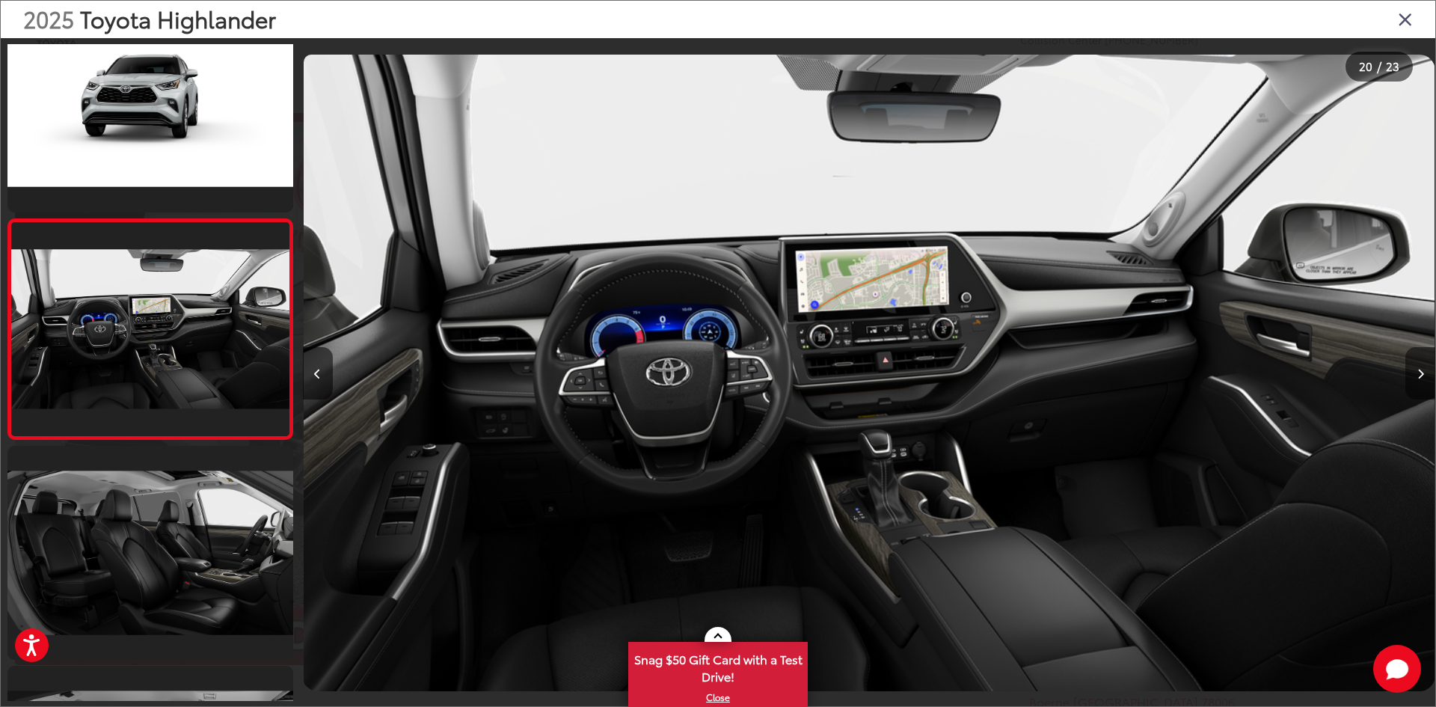
click at [1424, 381] on button "Next image" at bounding box center [1420, 373] width 30 height 52
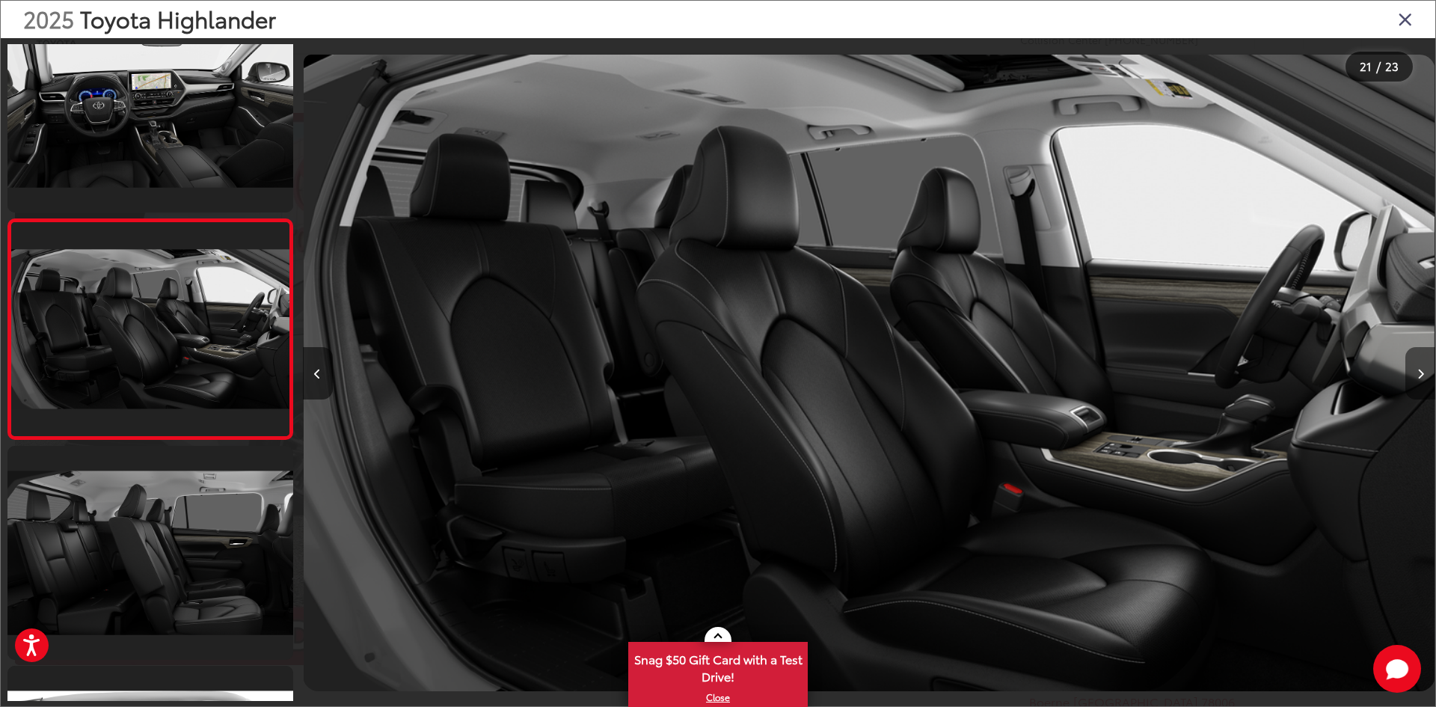
click at [1424, 381] on button "Next image" at bounding box center [1420, 373] width 30 height 52
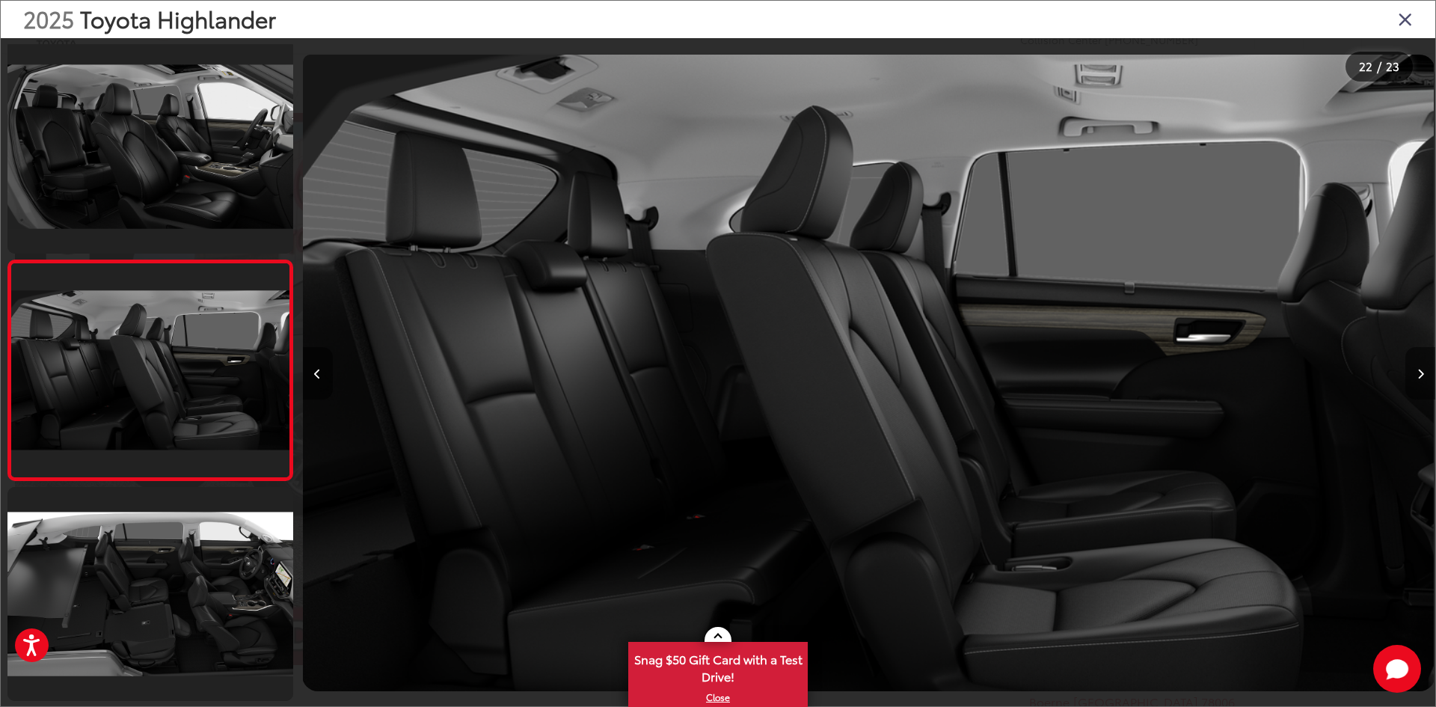
click at [1424, 381] on button "Next image" at bounding box center [1420, 373] width 30 height 52
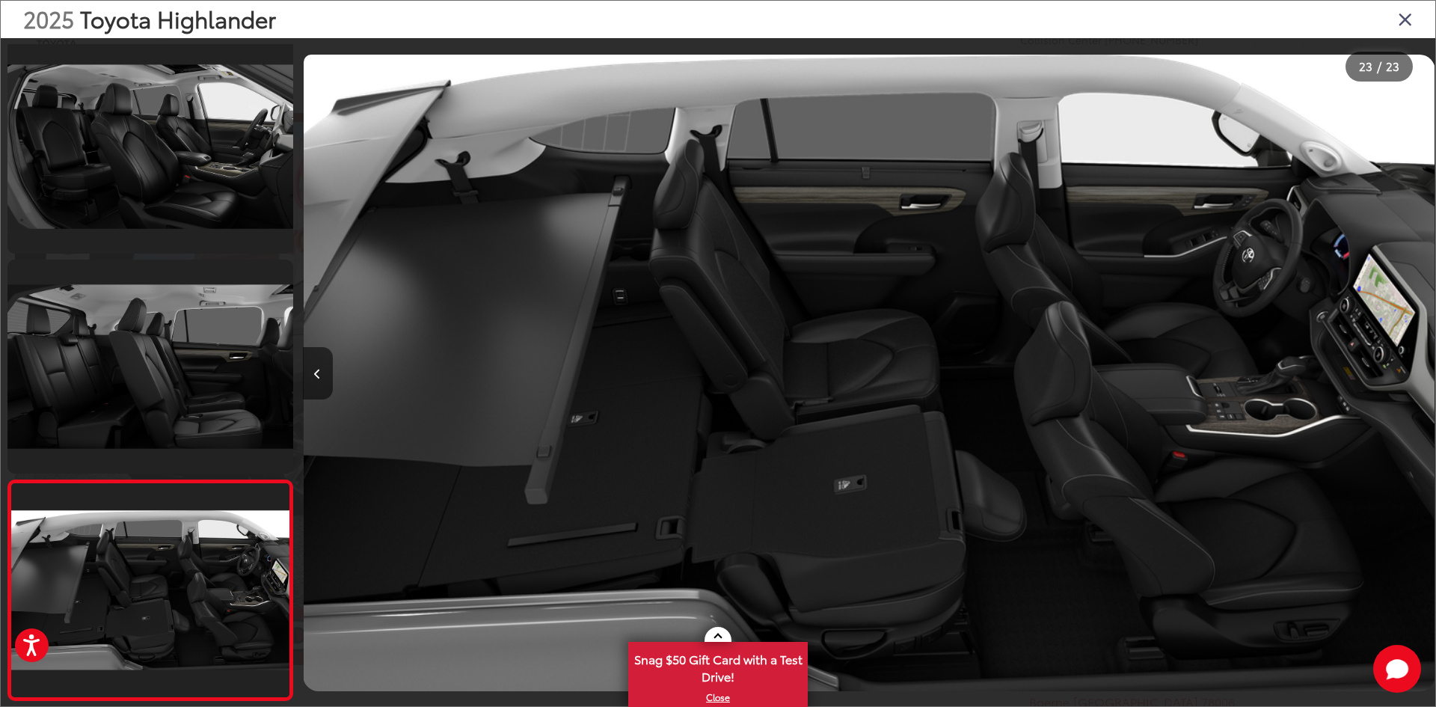
click at [1402, 19] on icon "Close gallery" at bounding box center [1404, 18] width 15 height 19
